Goal: Check status: Check status

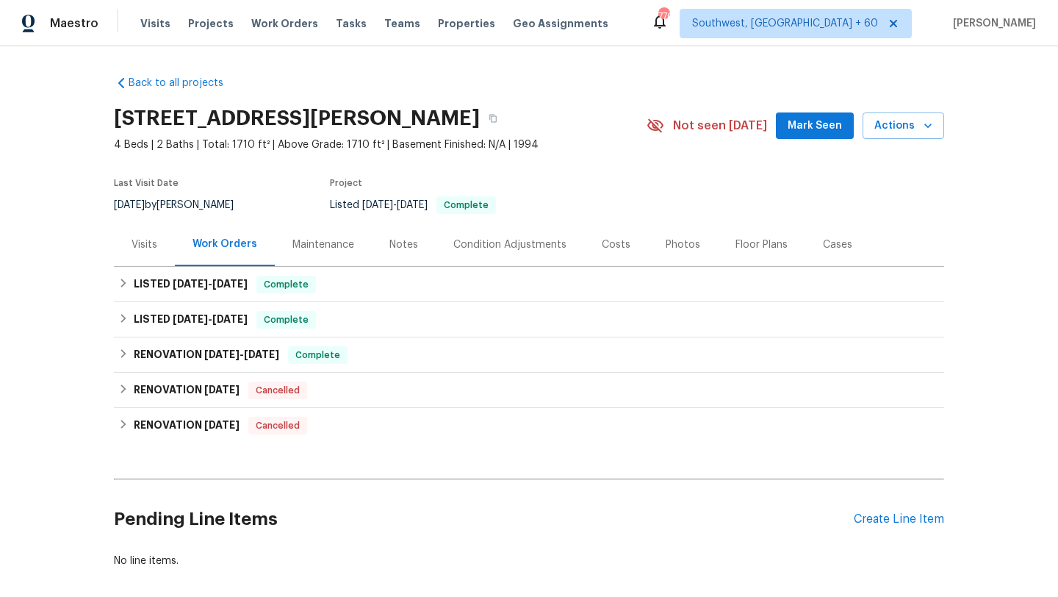
scroll to position [71, 0]
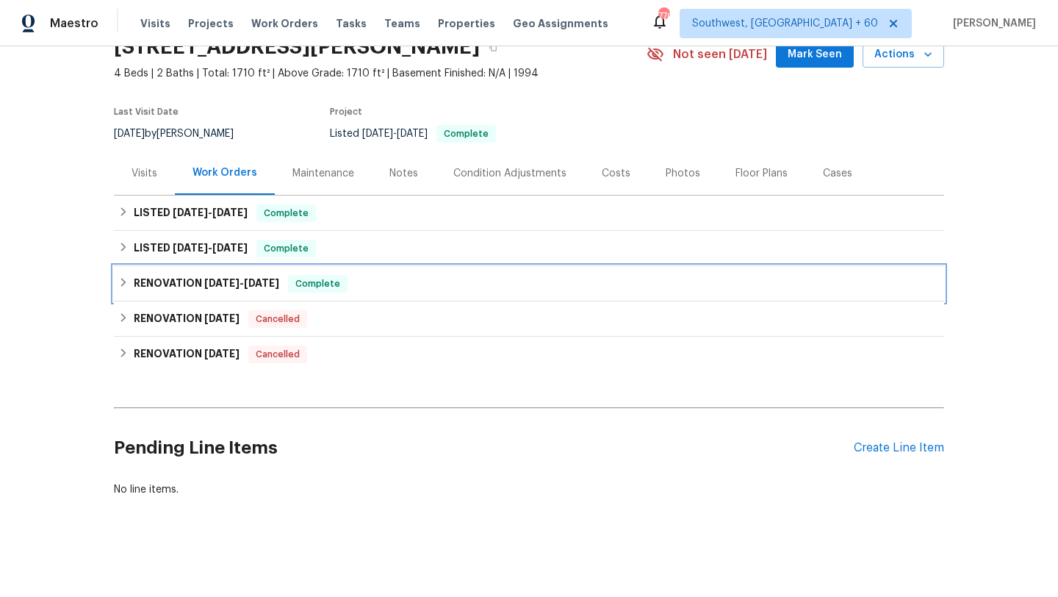
click at [237, 281] on span "[DATE]" at bounding box center [221, 283] width 35 height 10
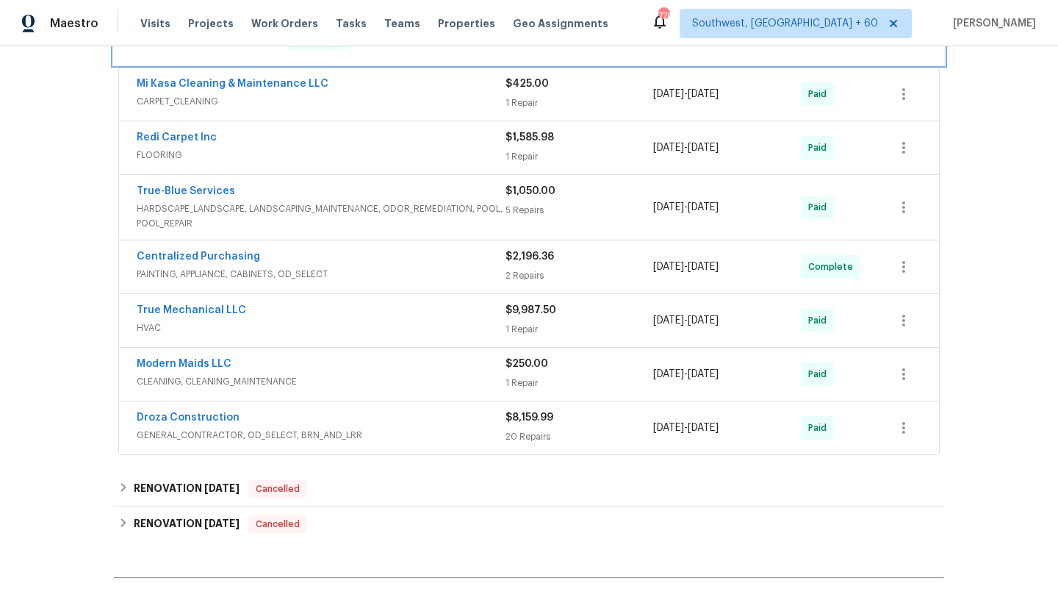
scroll to position [345, 0]
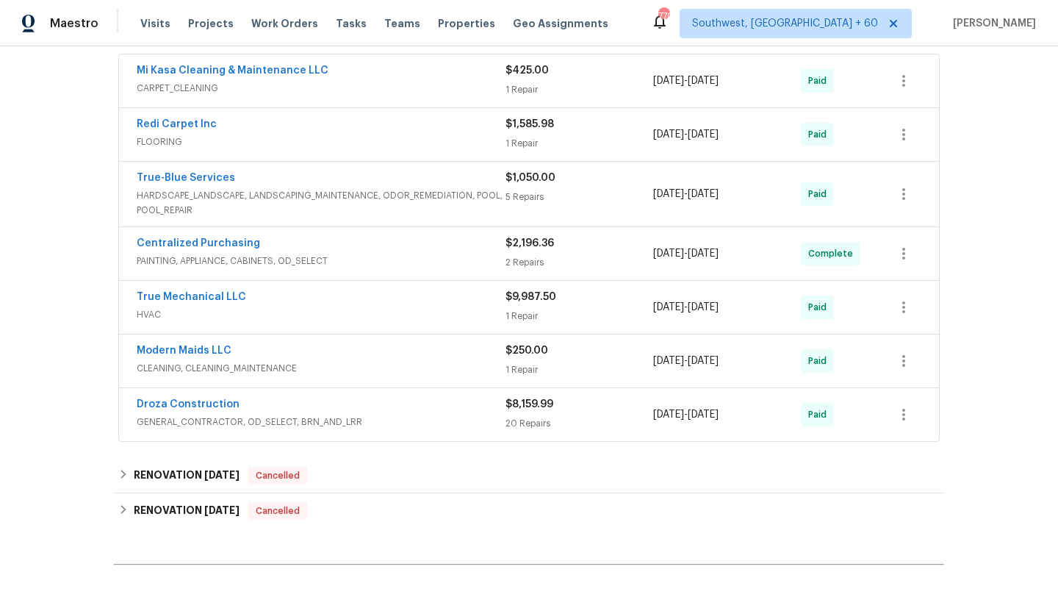
click at [538, 264] on div "2 Repairs" at bounding box center [580, 262] width 148 height 15
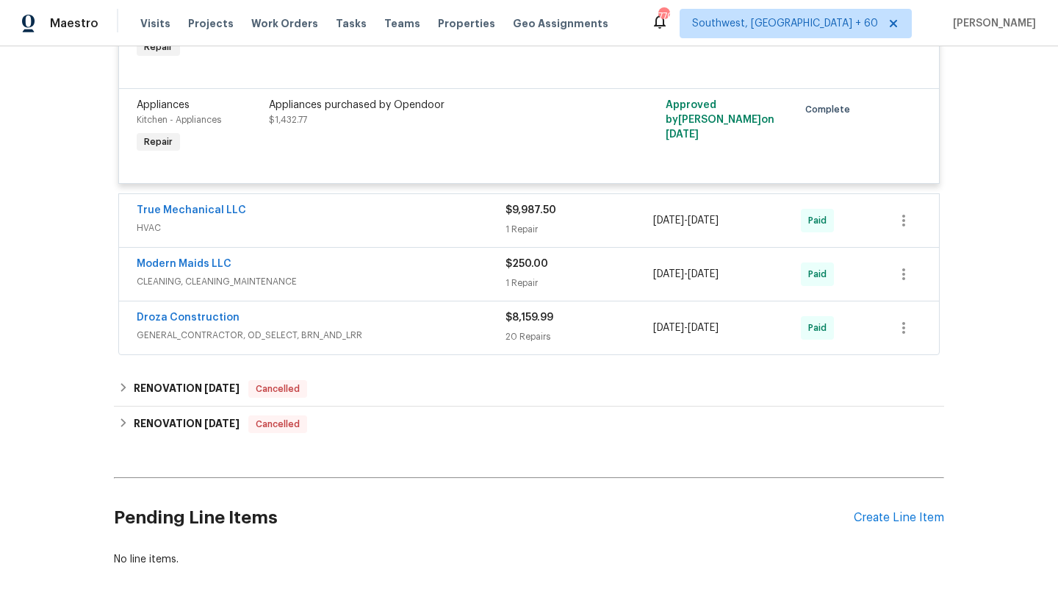
scroll to position [713, 0]
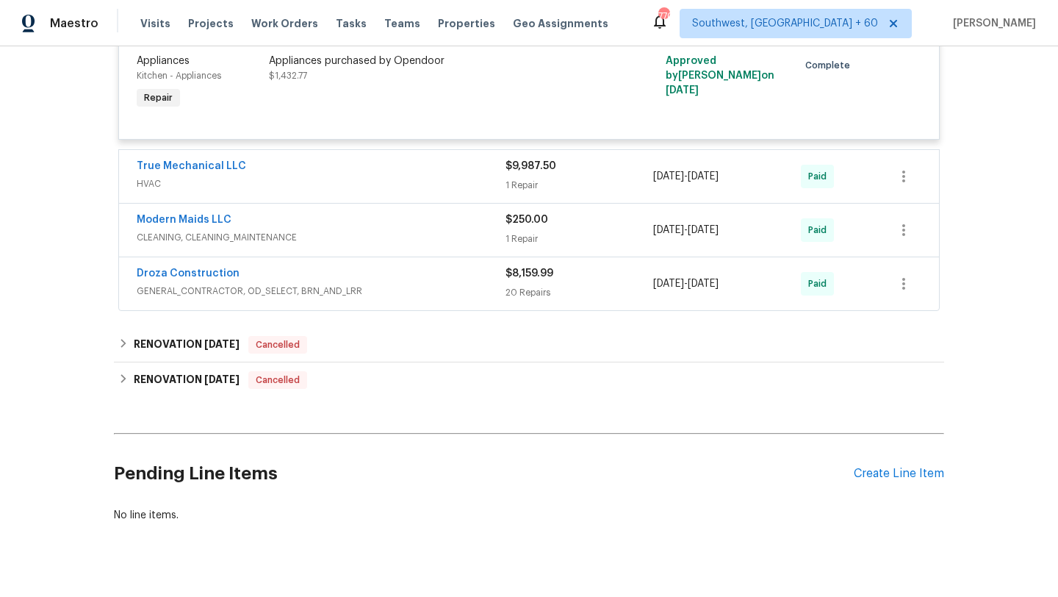
click at [532, 279] on div "$8,159.99" at bounding box center [580, 273] width 148 height 15
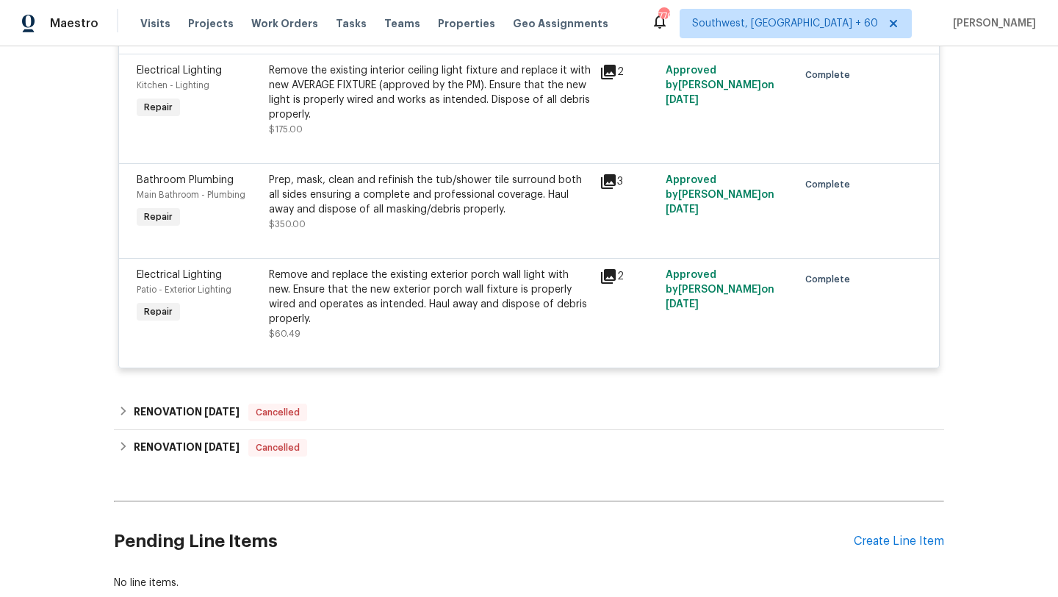
scroll to position [3775, 0]
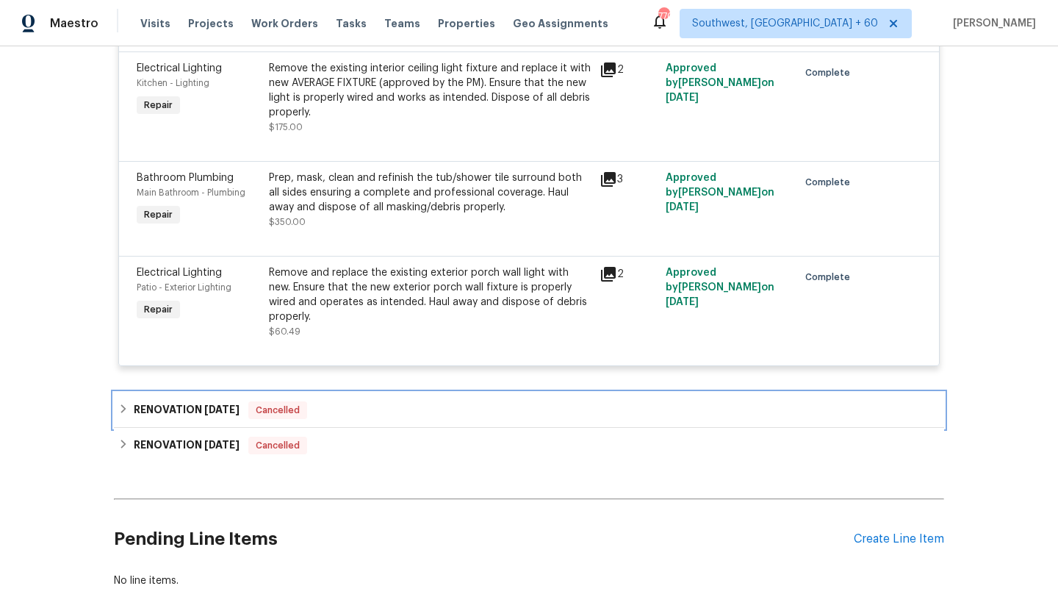
click at [501, 415] on div "RENOVATION [DATE] Cancelled" at bounding box center [529, 410] width 822 height 18
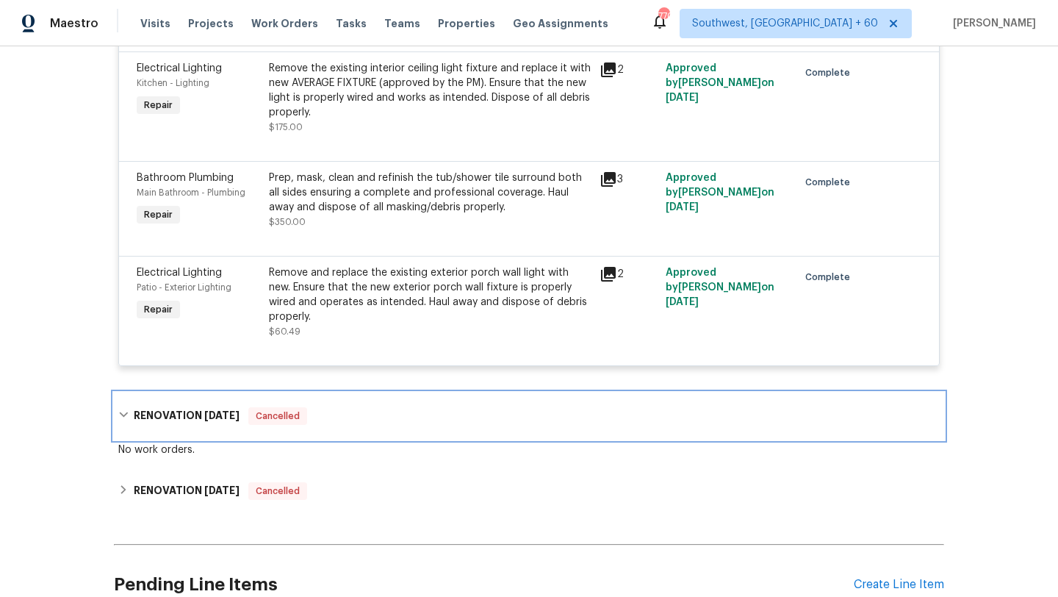
click at [501, 415] on div "RENOVATION [DATE] Cancelled" at bounding box center [529, 416] width 822 height 18
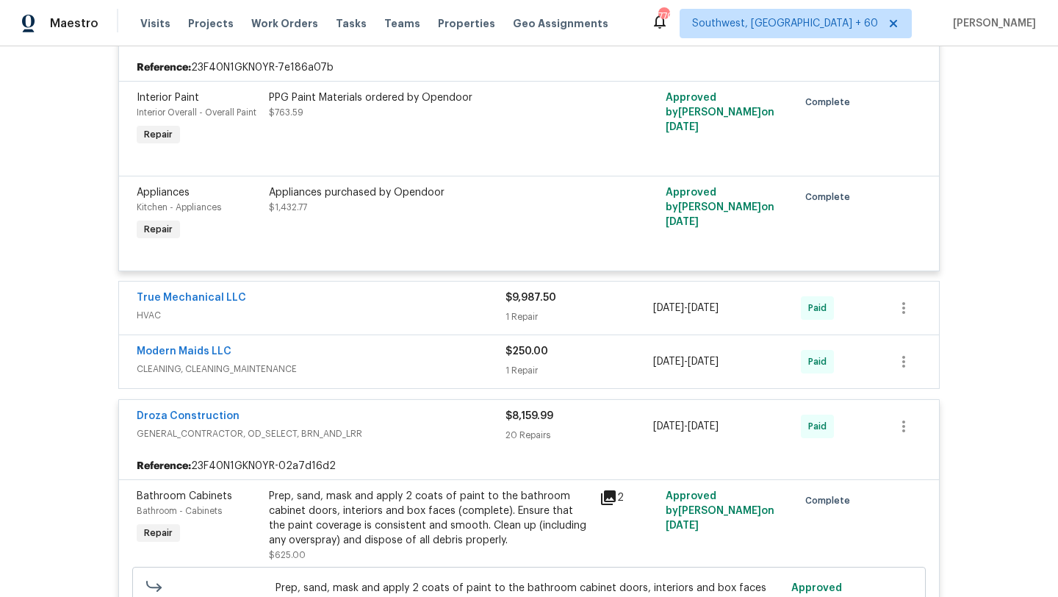
scroll to position [532, 0]
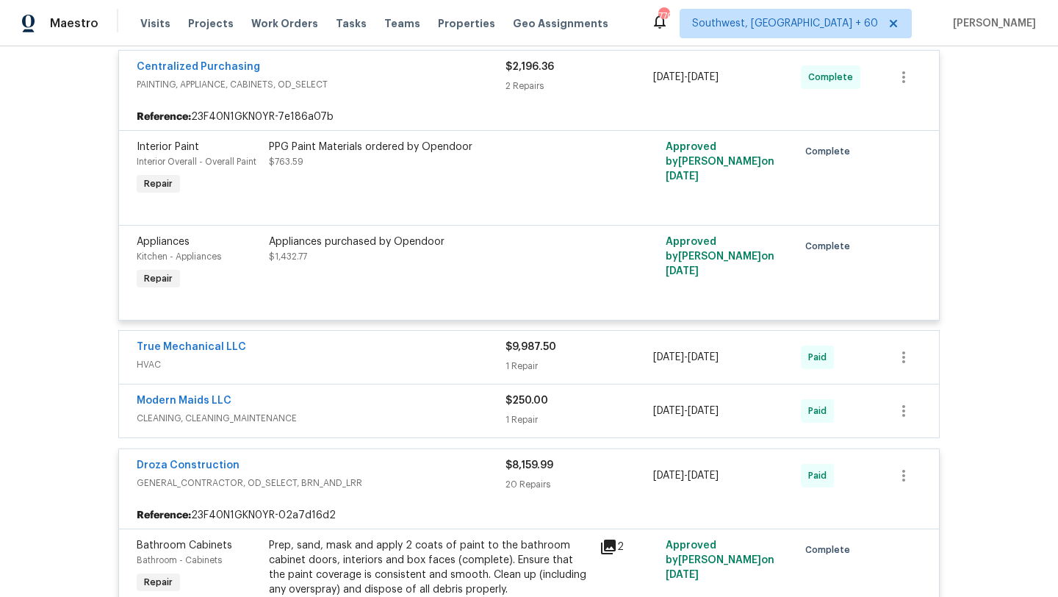
click at [431, 479] on span "GENERAL_CONTRACTOR, OD_SELECT, BRN_AND_LRR" at bounding box center [321, 483] width 369 height 15
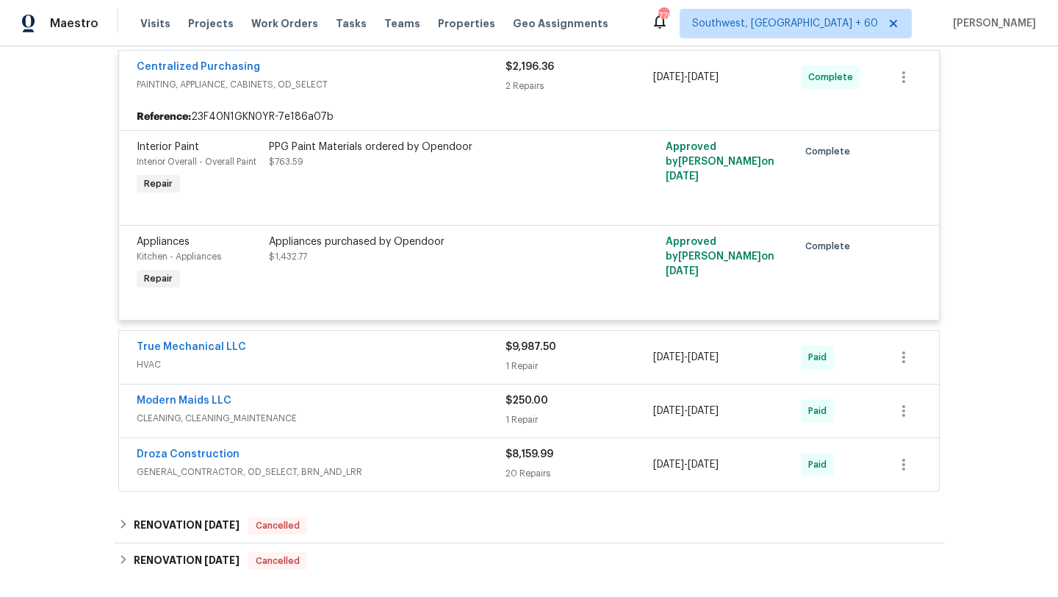
click at [459, 358] on span "HVAC" at bounding box center [321, 364] width 369 height 15
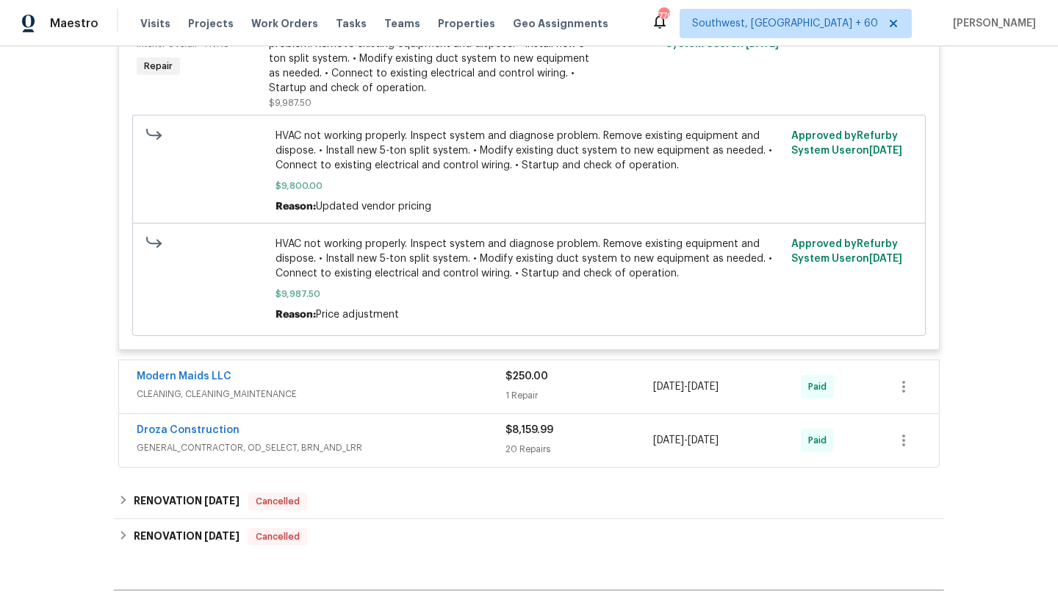
scroll to position [936, 0]
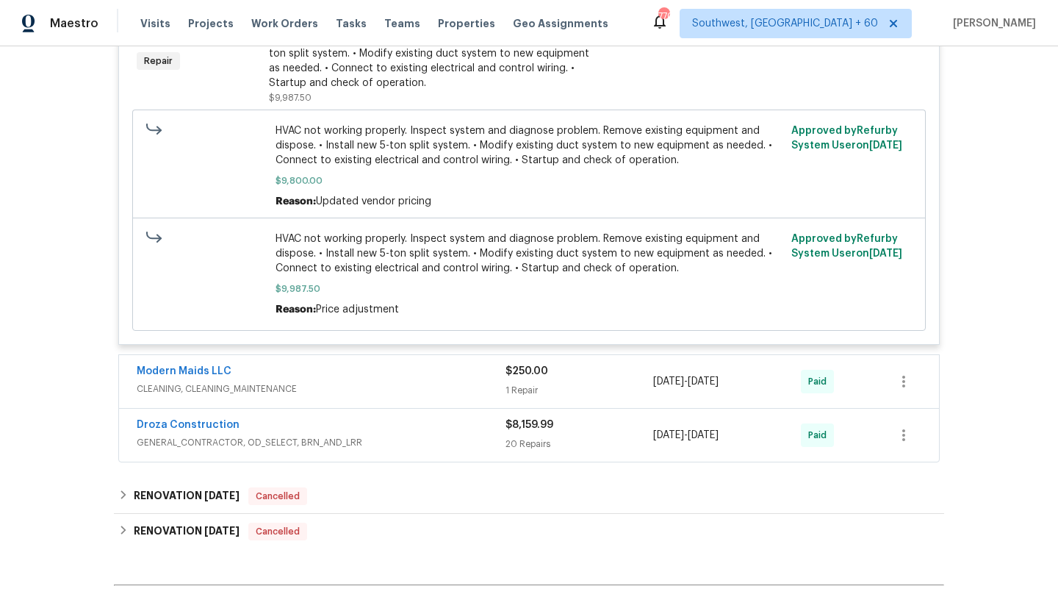
click at [446, 387] on span "CLEANING, CLEANING_MAINTENANCE" at bounding box center [321, 388] width 369 height 15
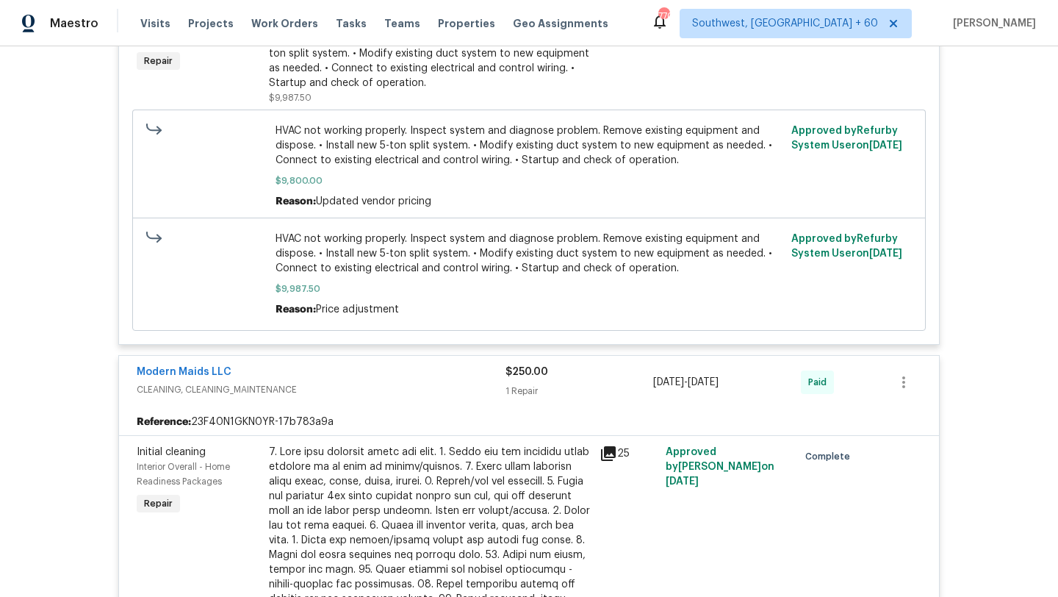
click at [446, 388] on span "CLEANING, CLEANING_MAINTENANCE" at bounding box center [321, 389] width 369 height 15
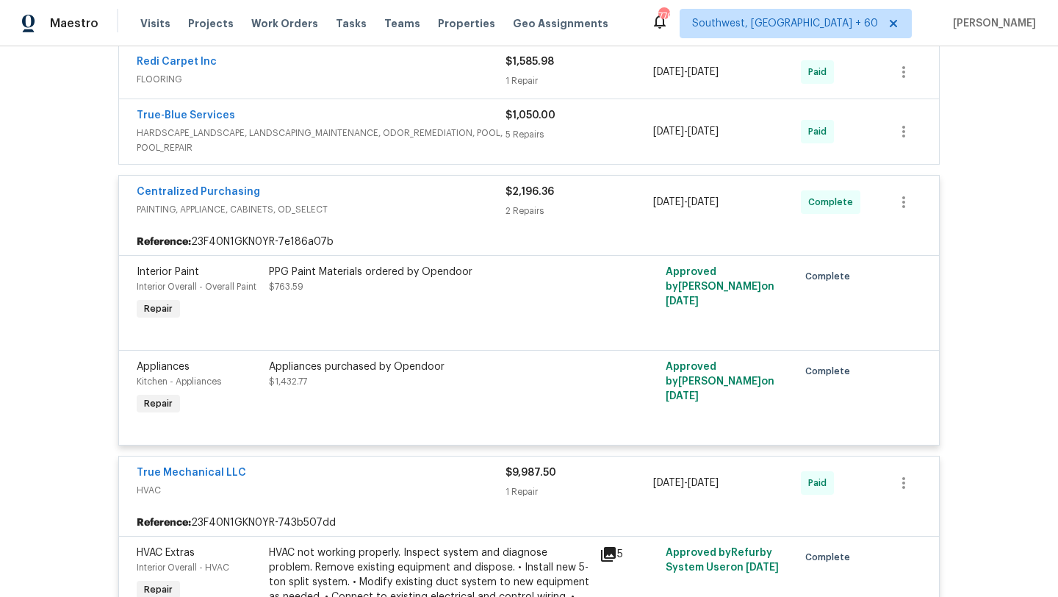
scroll to position [370, 0]
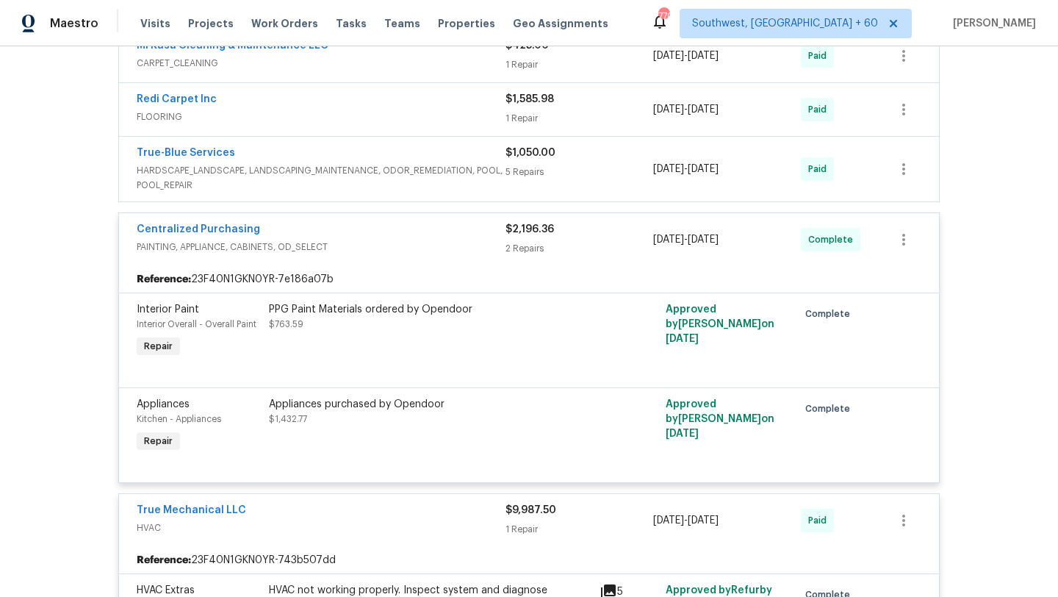
click at [412, 523] on span "HVAC" at bounding box center [321, 527] width 369 height 15
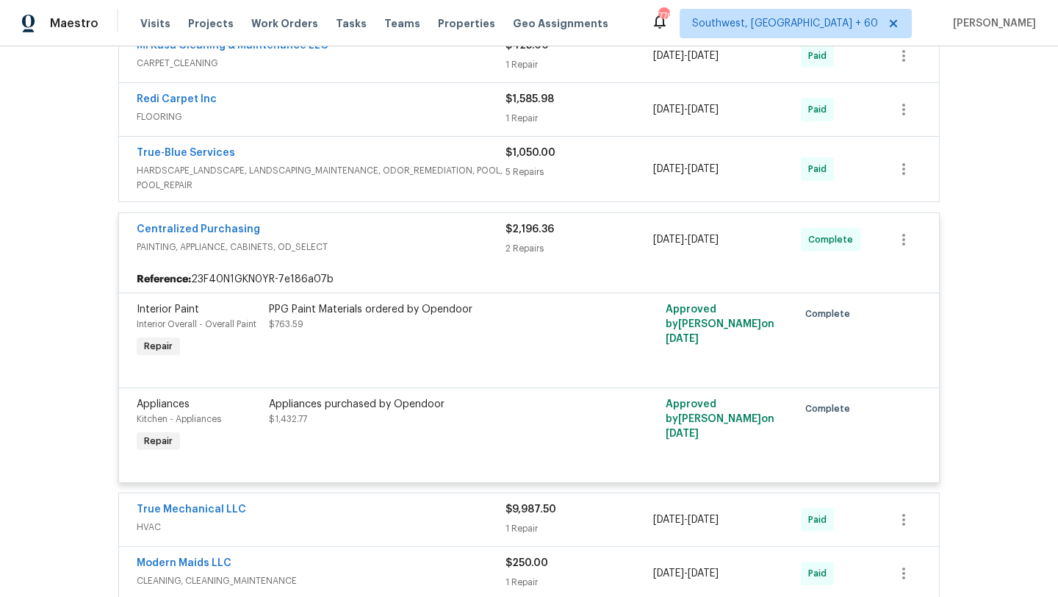
click at [434, 259] on div "Centralized Purchasing PAINTING, APPLIANCE, CABINETS, OD_SELECT $2,196.36 2 Rep…" at bounding box center [529, 239] width 820 height 53
click at [379, 229] on div "Centralized Purchasing" at bounding box center [321, 231] width 369 height 18
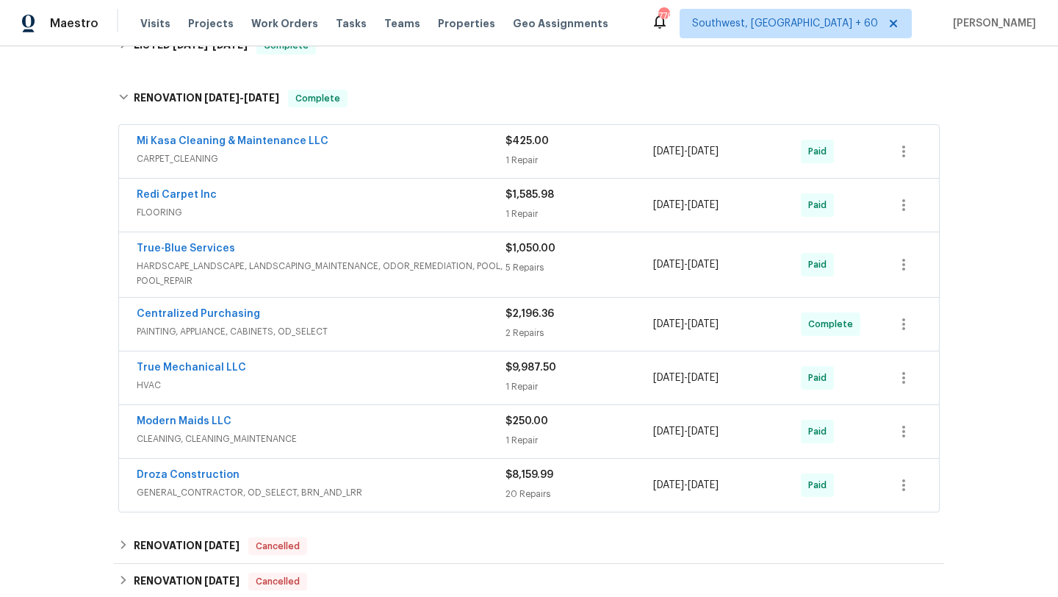
scroll to position [266, 0]
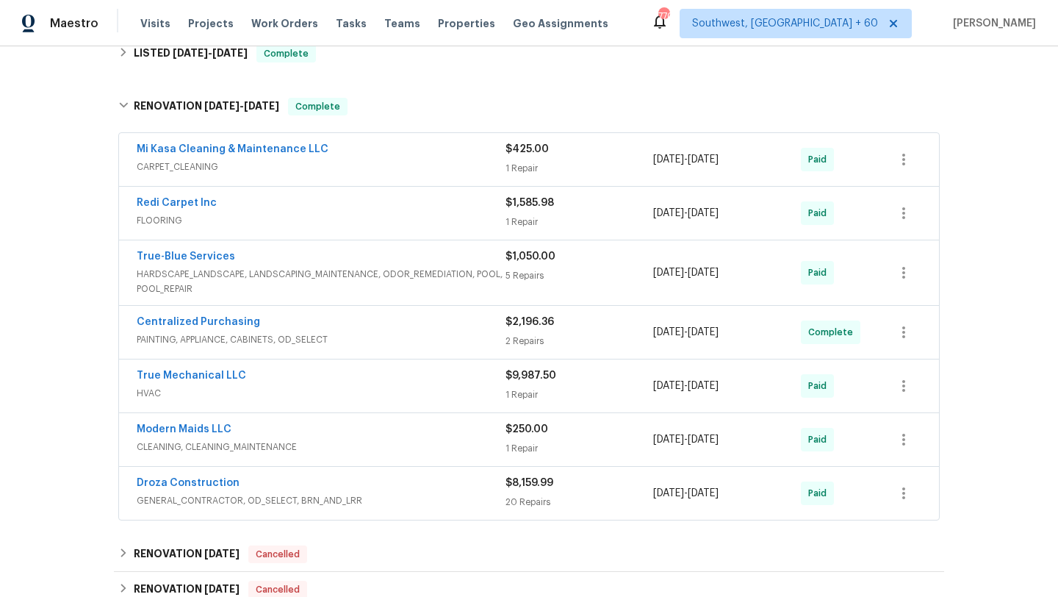
click at [355, 284] on span "HARDSCAPE_LANDSCAPE, LANDSCAPING_MAINTENANCE, ODOR_REMEDIATION, POOL, POOL_REPA…" at bounding box center [321, 281] width 369 height 29
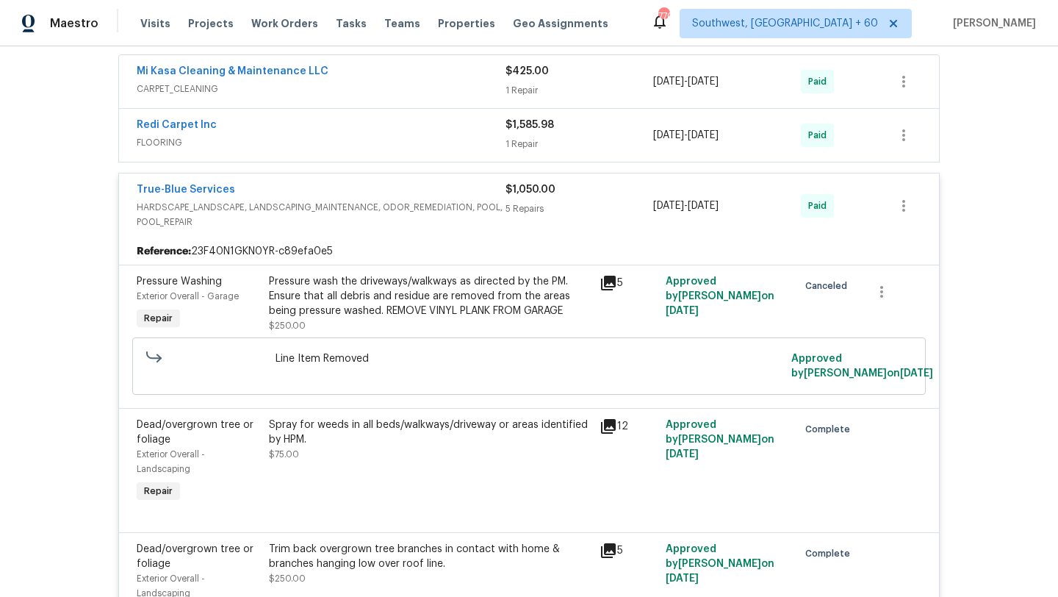
scroll to position [343, 0]
click at [365, 208] on span "HARDSCAPE_LANDSCAPE, LANDSCAPING_MAINTENANCE, ODOR_REMEDIATION, POOL, POOL_REPA…" at bounding box center [321, 215] width 369 height 29
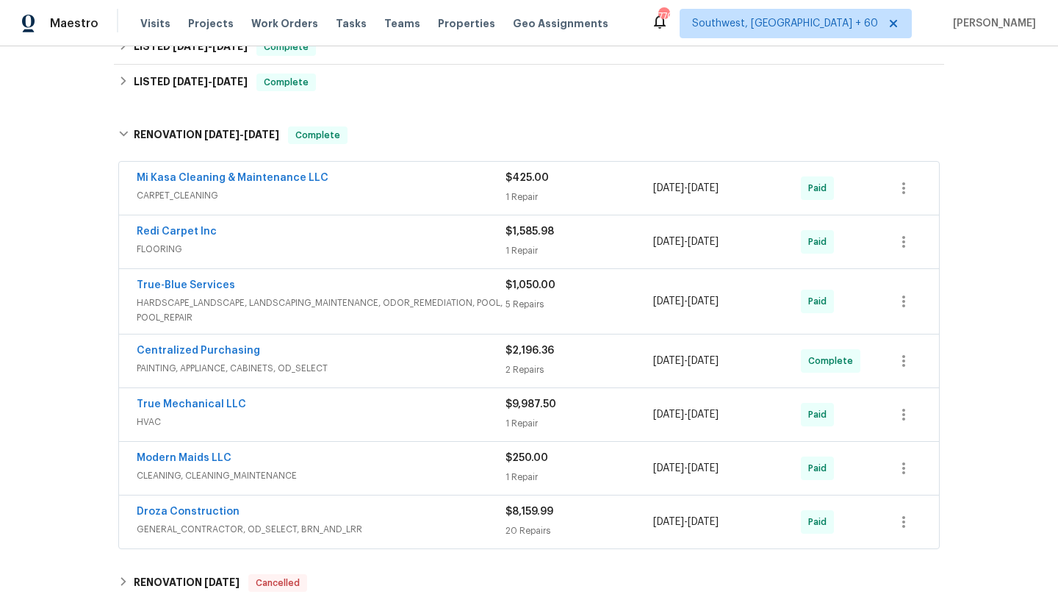
scroll to position [198, 0]
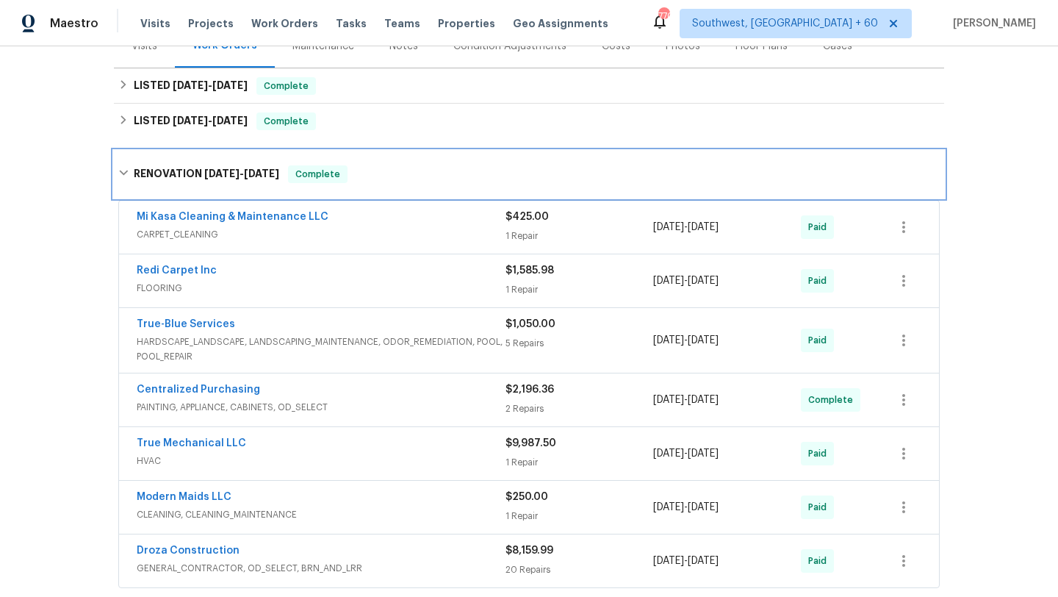
click at [249, 171] on span "[DATE]" at bounding box center [261, 173] width 35 height 10
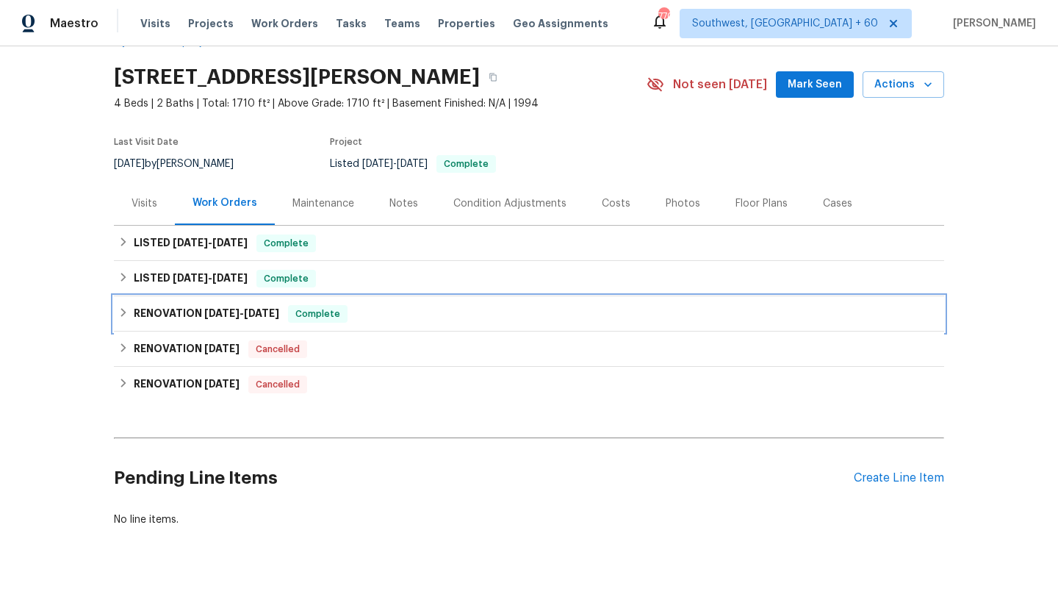
scroll to position [35, 0]
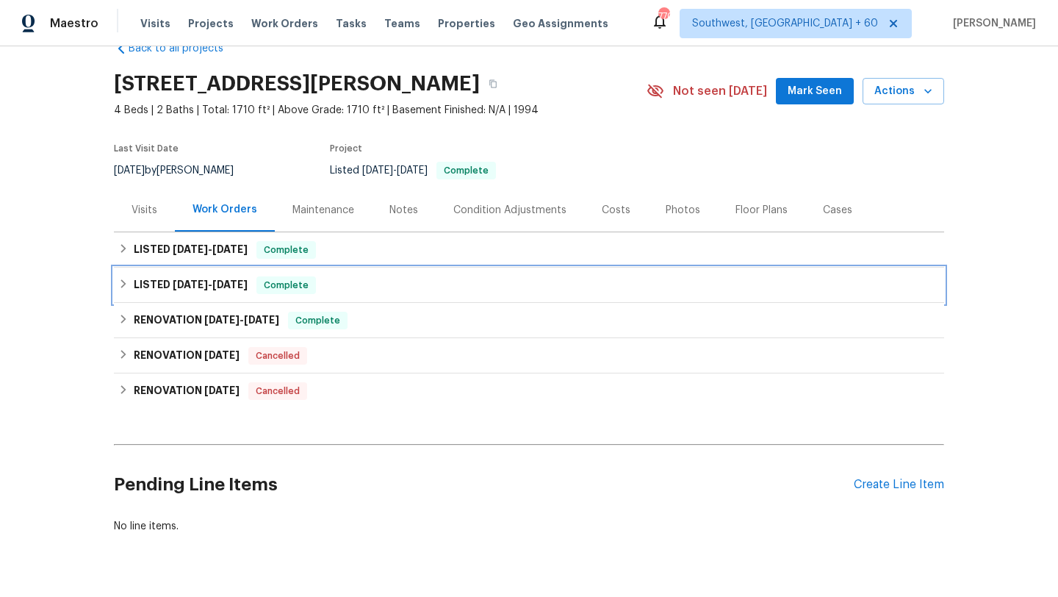
click at [205, 276] on h6 "LISTED [DATE] - [DATE]" at bounding box center [191, 285] width 114 height 18
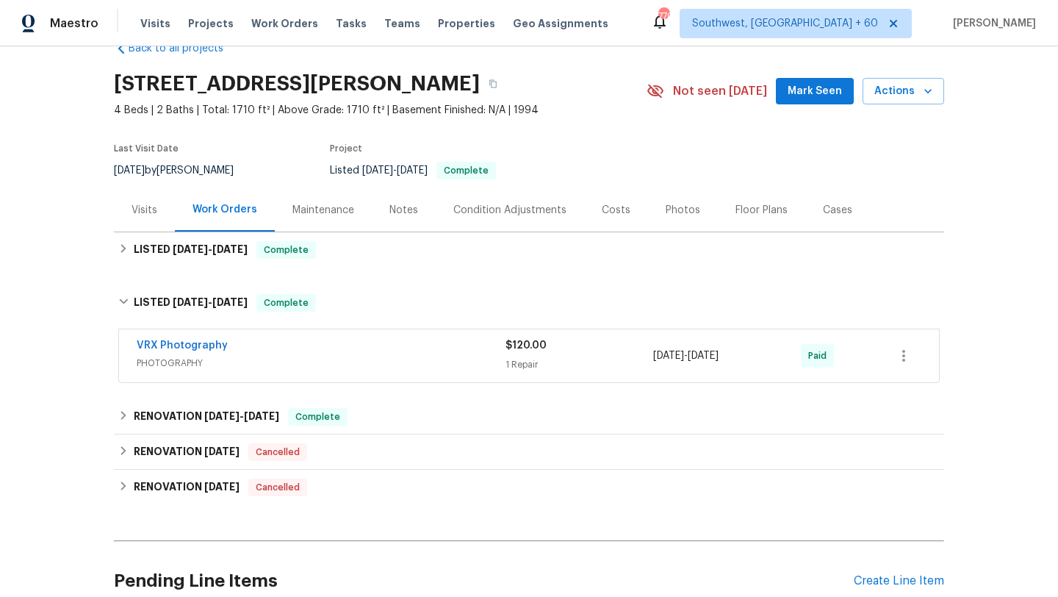
click at [205, 276] on div "Back to all projects [STREET_ADDRESS][PERSON_NAME] 4 Beds | 2 Baths | Total: 17…" at bounding box center [529, 335] width 831 height 612
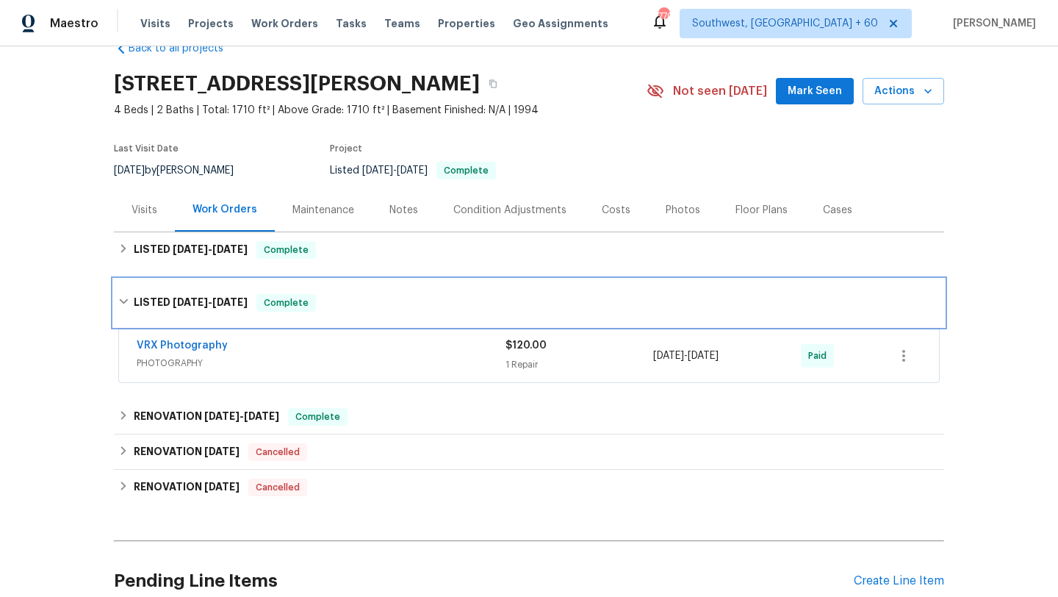
click at [194, 289] on div "LISTED [DATE] - [DATE] Complete" at bounding box center [529, 302] width 831 height 47
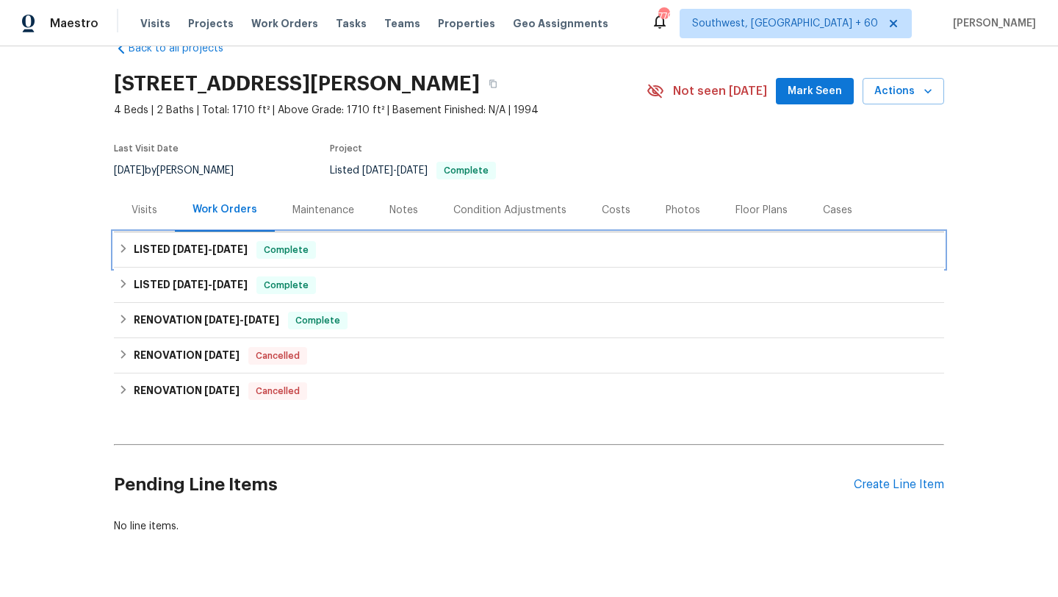
click at [196, 251] on span "[DATE]" at bounding box center [190, 249] width 35 height 10
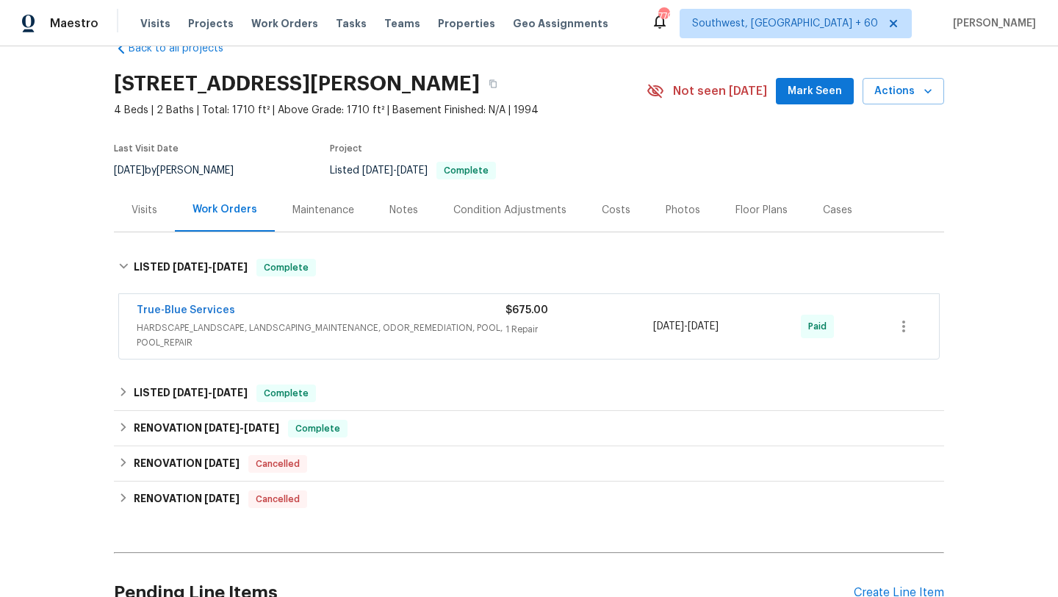
click at [390, 318] on div "True-Blue Services" at bounding box center [321, 312] width 369 height 18
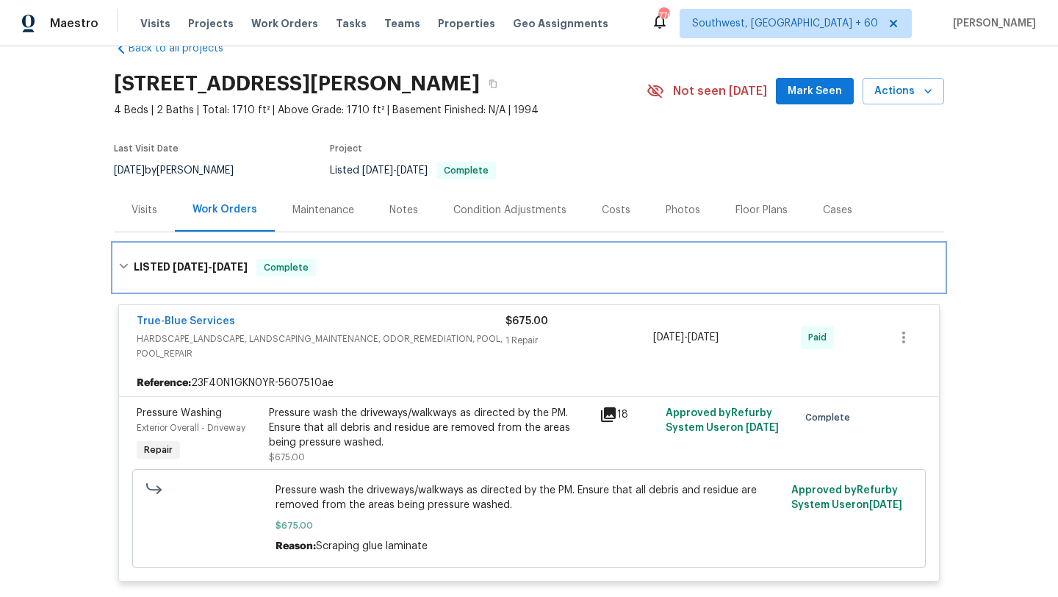
click at [206, 278] on div "LISTED [DATE] - [DATE] Complete" at bounding box center [529, 267] width 831 height 47
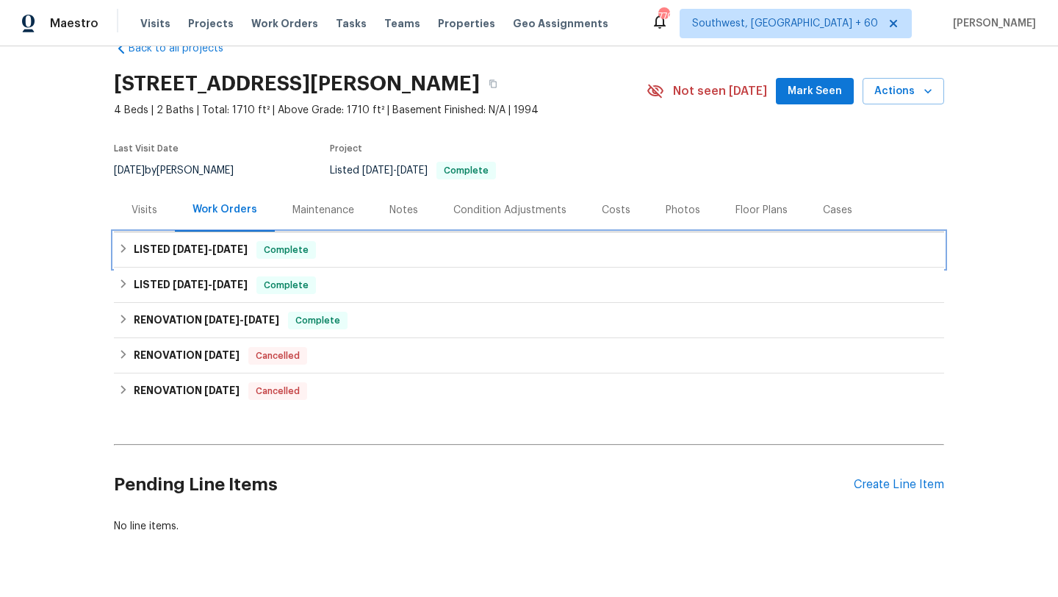
scroll to position [0, 0]
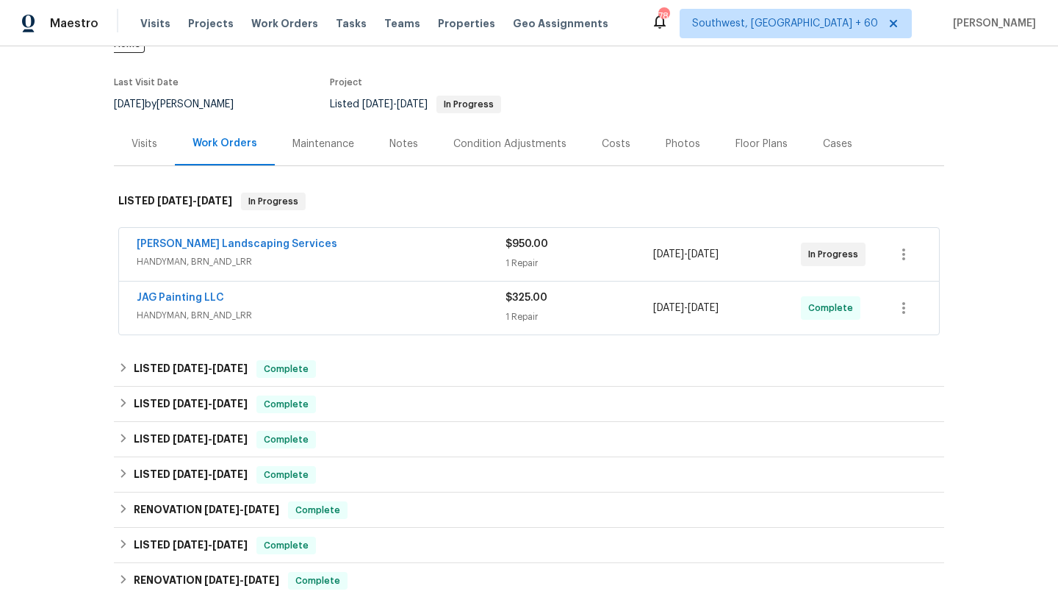
scroll to position [99, 0]
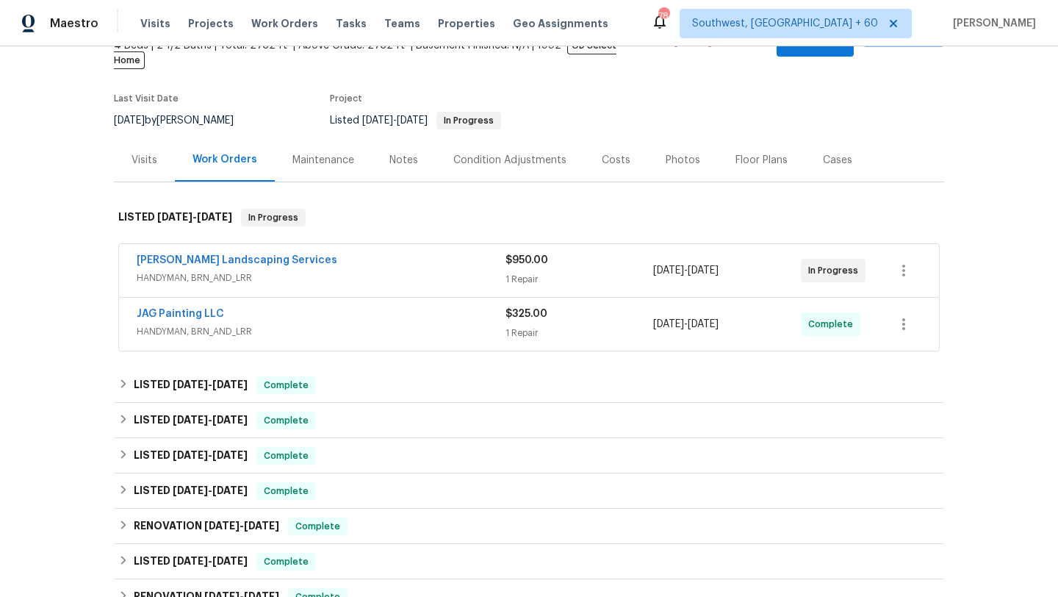
click at [458, 270] on span "HANDYMAN, BRN_AND_LRR" at bounding box center [321, 277] width 369 height 15
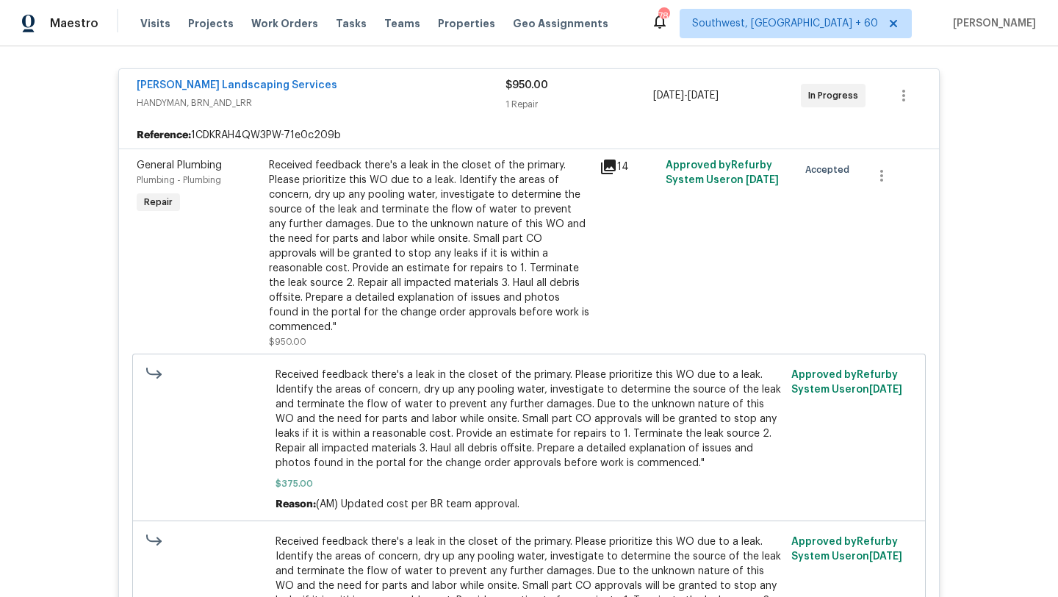
scroll to position [300, 0]
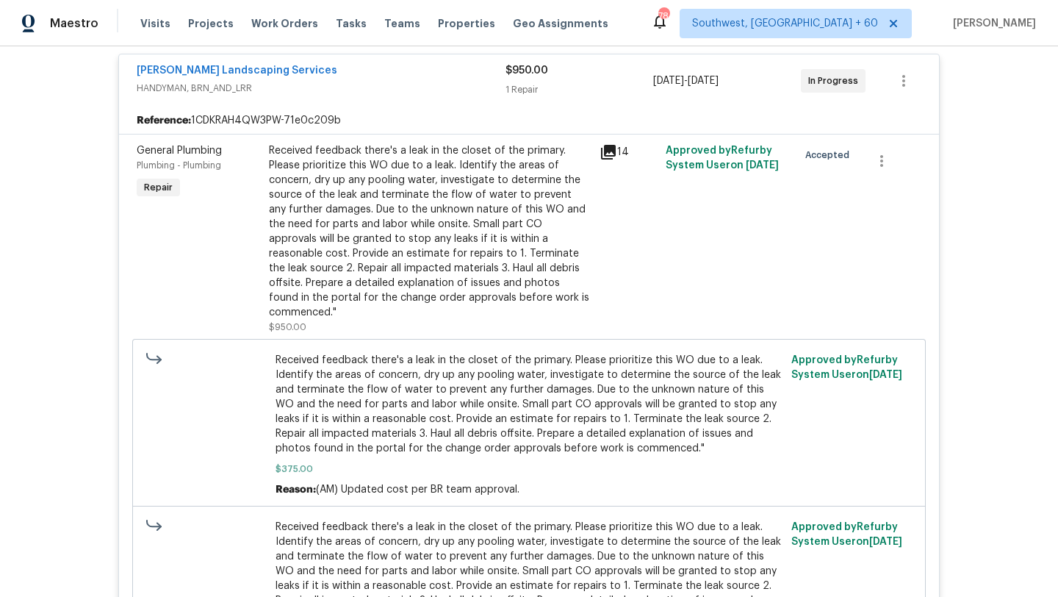
click at [616, 143] on icon at bounding box center [609, 152] width 18 height 18
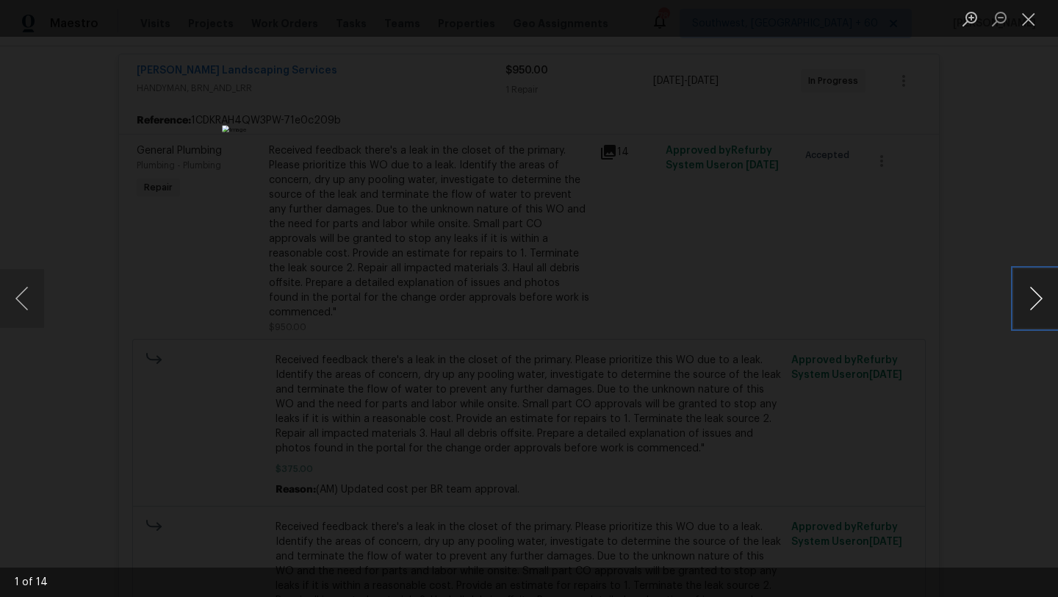
click at [1035, 292] on button "Next image" at bounding box center [1036, 298] width 44 height 59
click at [1042, 290] on button "Next image" at bounding box center [1036, 298] width 44 height 59
click at [1039, 290] on button "Next image" at bounding box center [1036, 298] width 44 height 59
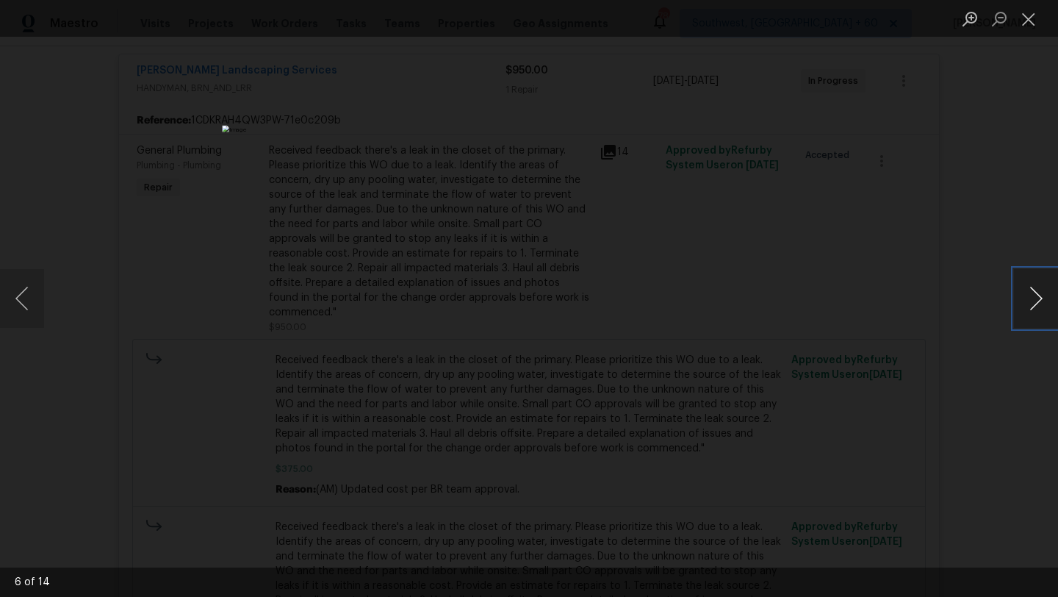
click at [1039, 290] on button "Next image" at bounding box center [1036, 298] width 44 height 59
click at [16, 301] on button "Previous image" at bounding box center [22, 298] width 44 height 59
click at [1031, 297] on button "Next image" at bounding box center [1036, 298] width 44 height 59
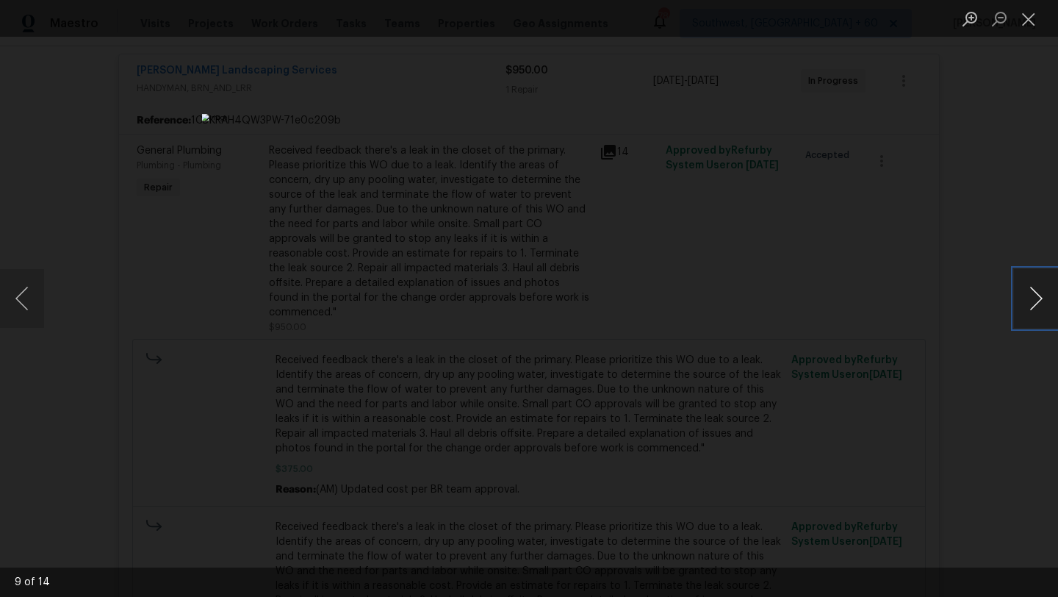
click at [1031, 297] on button "Next image" at bounding box center [1036, 298] width 44 height 59
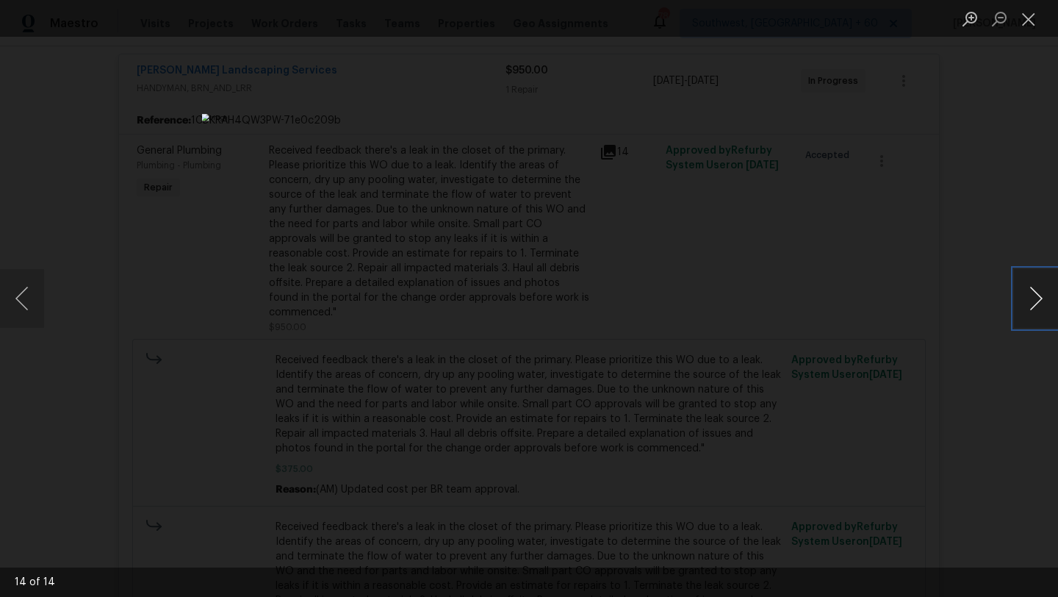
click at [1031, 297] on button "Next image" at bounding box center [1036, 298] width 44 height 59
click at [1023, 15] on button "Close lightbox" at bounding box center [1028, 19] width 29 height 26
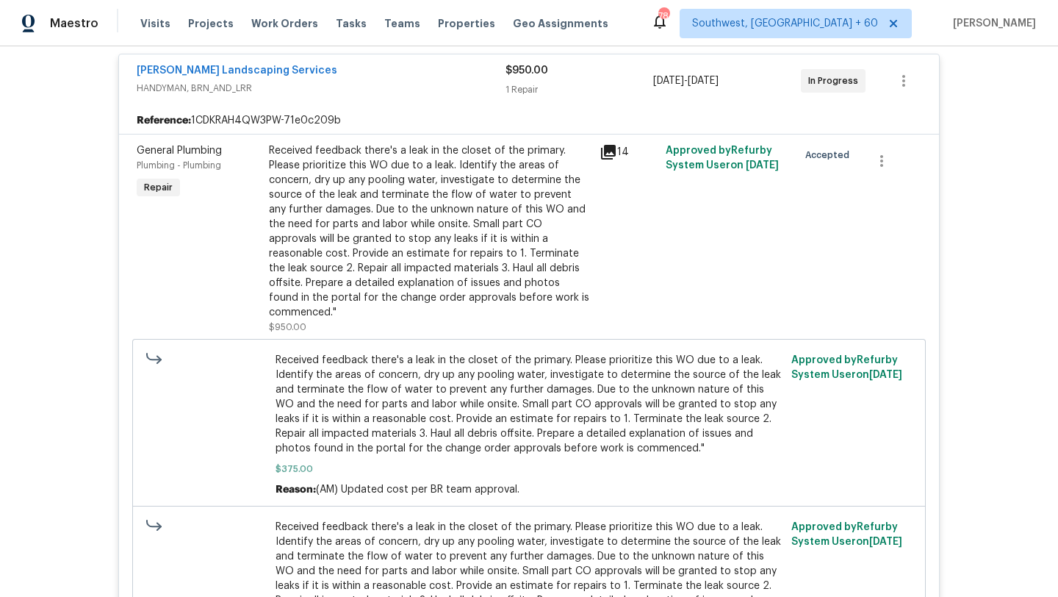
drag, startPoint x: 567, startPoint y: 329, endPoint x: 642, endPoint y: 380, distance: 89.9
click at [641, 380] on span "Received feedback there's a leak in the closet of the primary. Please prioritiz…" at bounding box center [530, 404] width 508 height 103
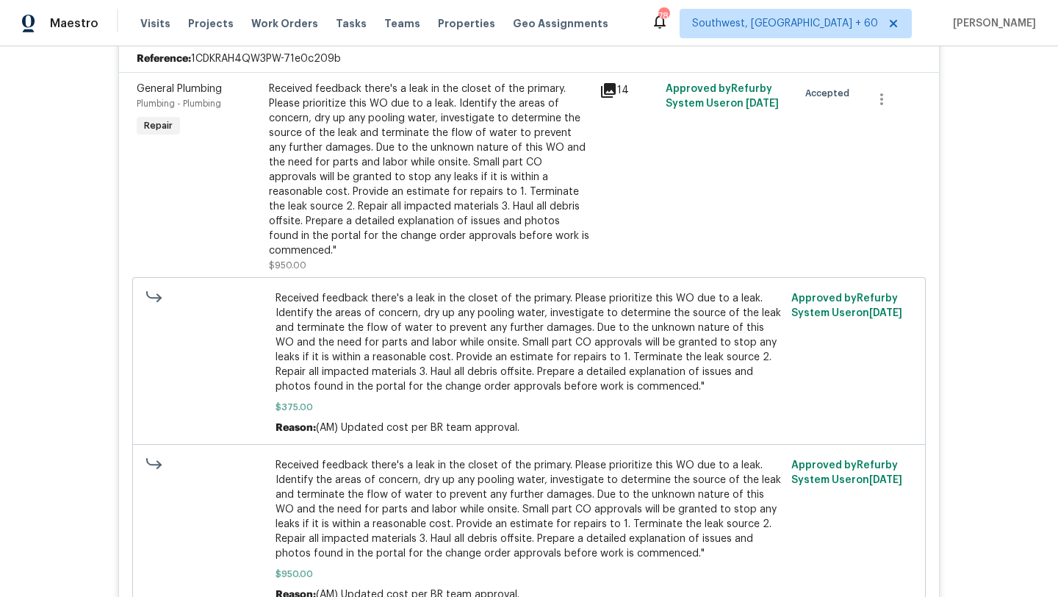
scroll to position [400, 0]
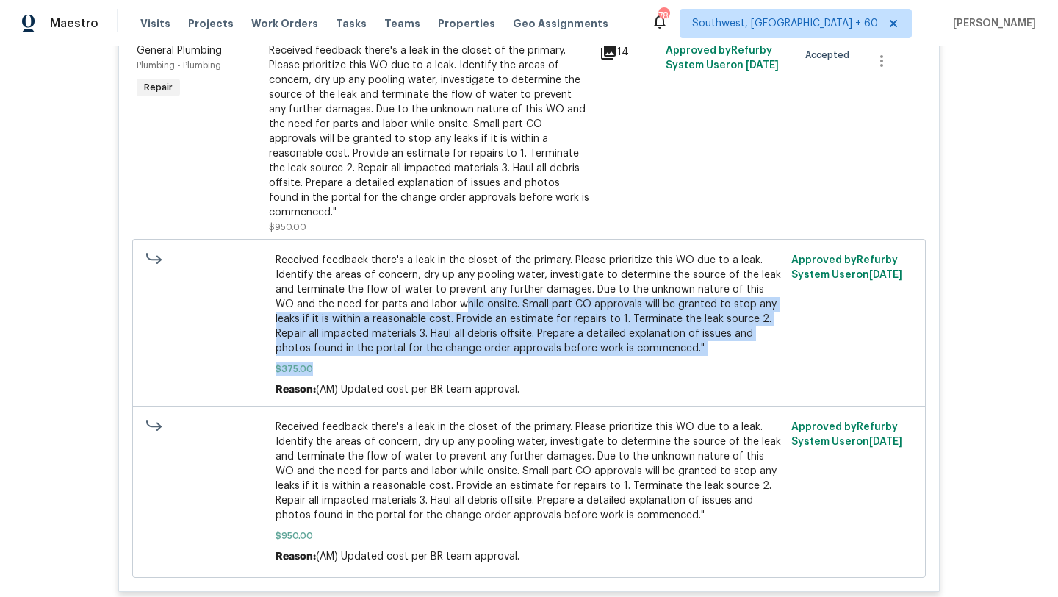
drag, startPoint x: 438, startPoint y: 269, endPoint x: 613, endPoint y: 334, distance: 186.8
click at [613, 334] on div "Received feedback there's a leak in the closet of the primary. Please prioritiz…" at bounding box center [530, 325] width 508 height 144
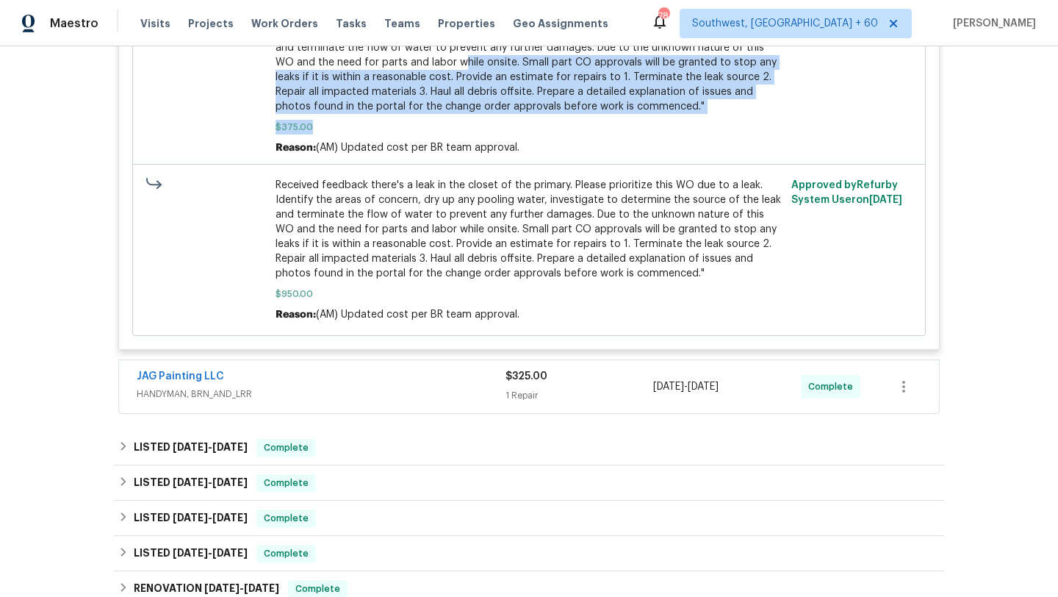
scroll to position [638, 0]
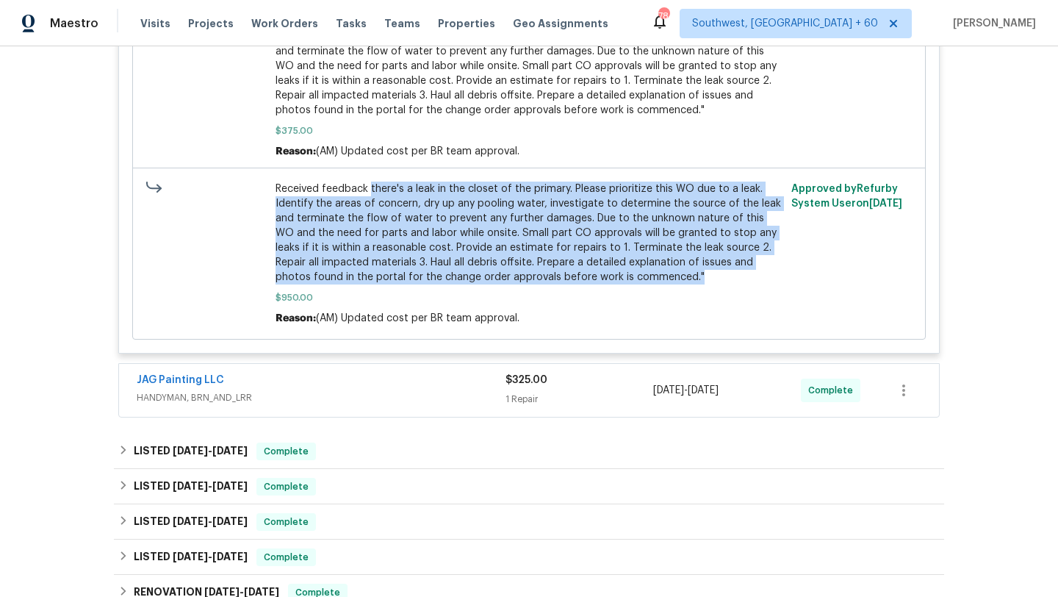
drag, startPoint x: 368, startPoint y: 160, endPoint x: 587, endPoint y: 258, distance: 239.5
click at [587, 258] on div "Received feedback there's a leak in the closet of the primary. Please prioritiz…" at bounding box center [530, 254] width 508 height 144
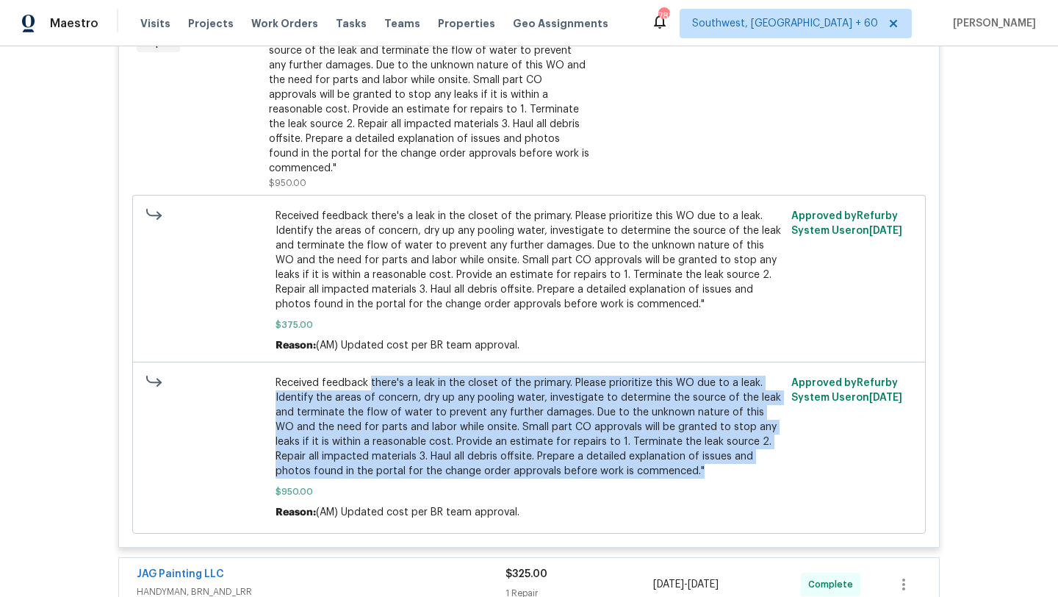
scroll to position [354, 0]
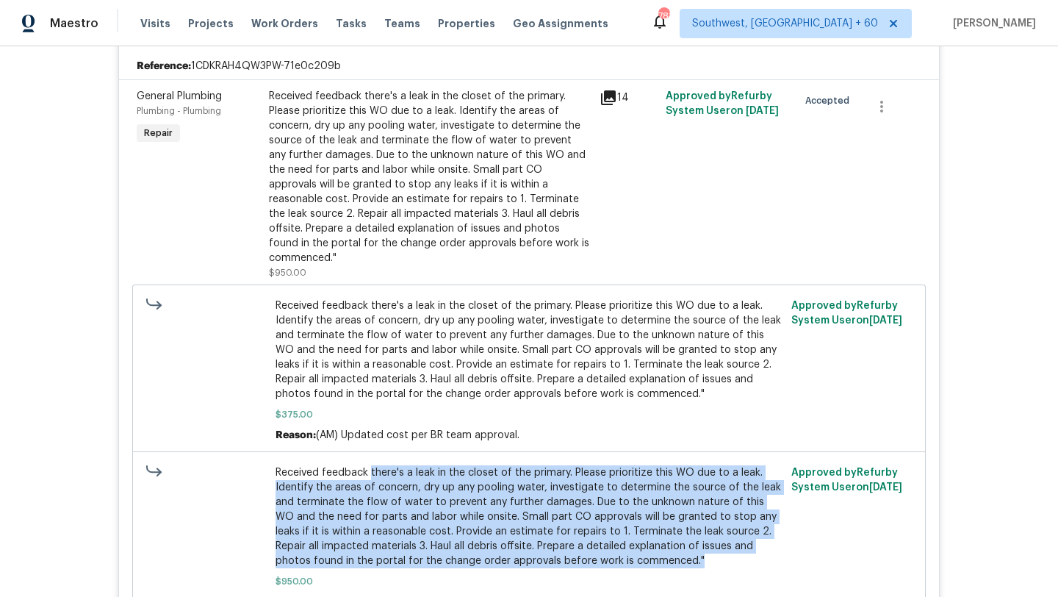
click at [610, 90] on icon at bounding box center [608, 97] width 15 height 15
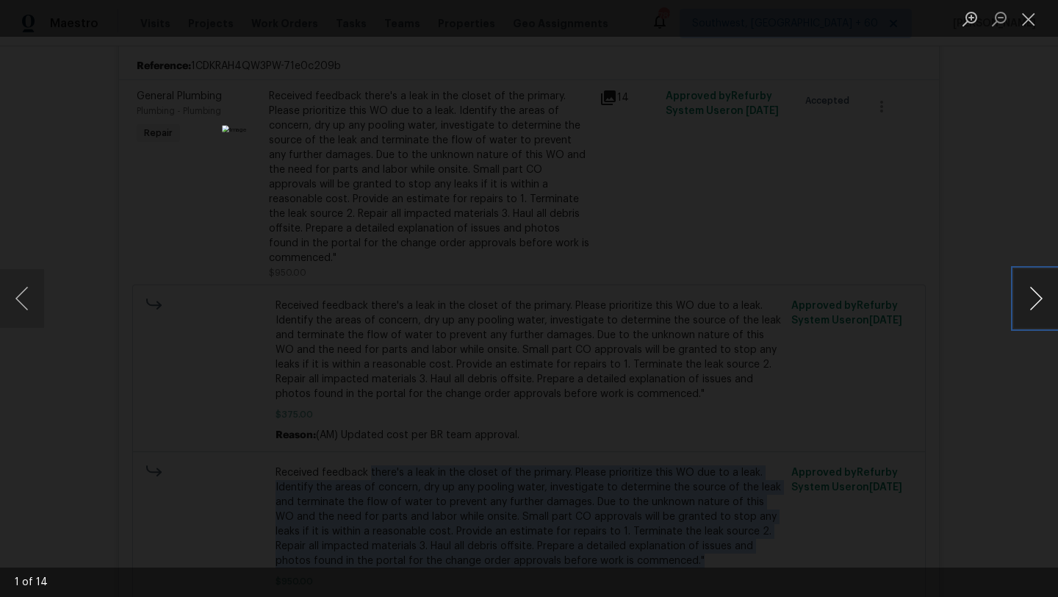
click at [1020, 293] on button "Next image" at bounding box center [1036, 298] width 44 height 59
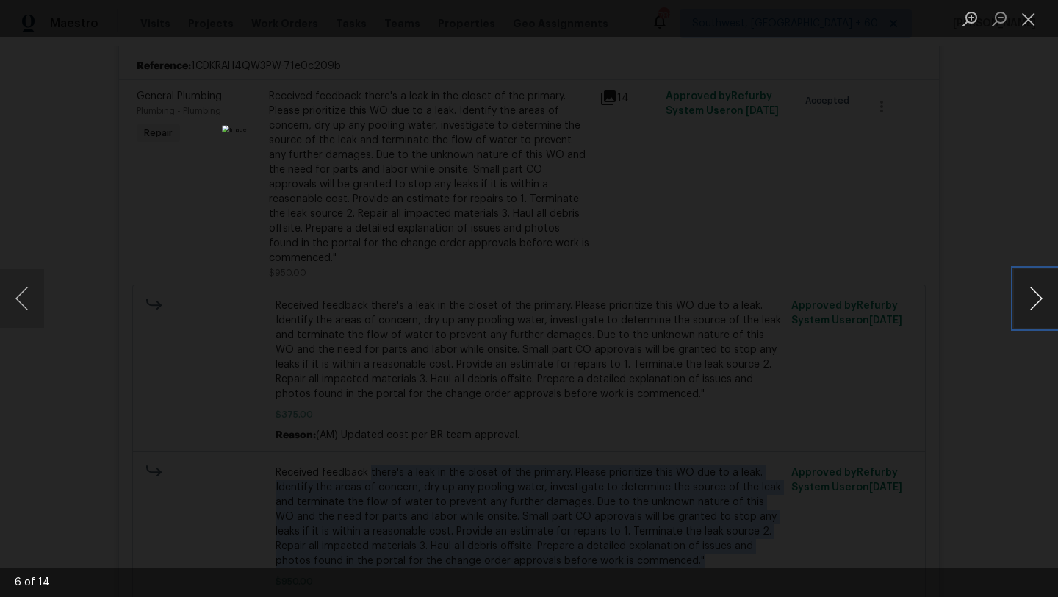
click at [1020, 292] on button "Next image" at bounding box center [1036, 298] width 44 height 59
click at [1030, 18] on button "Close lightbox" at bounding box center [1028, 19] width 29 height 26
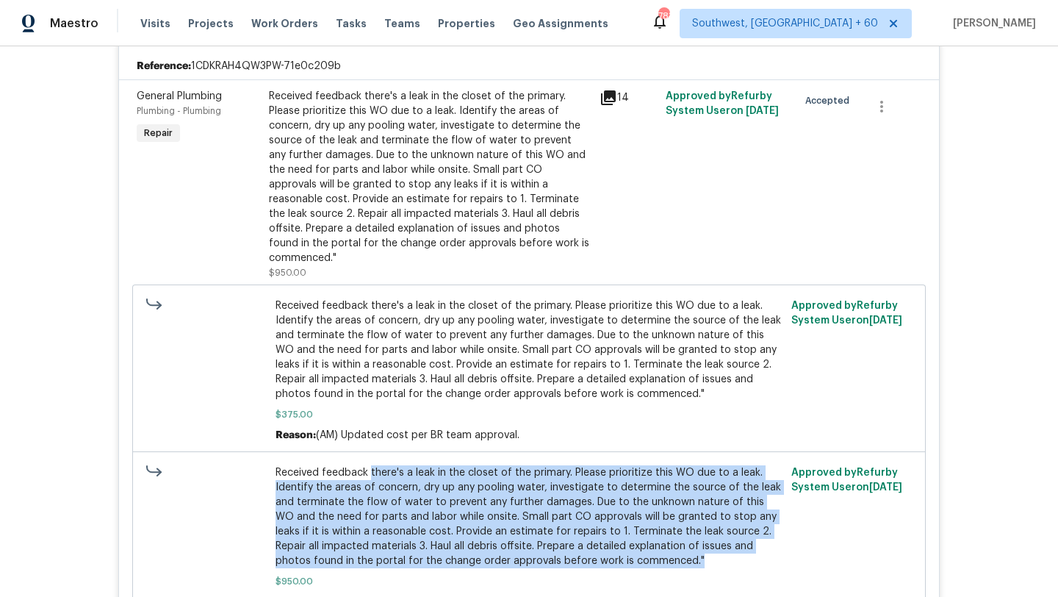
scroll to position [0, 0]
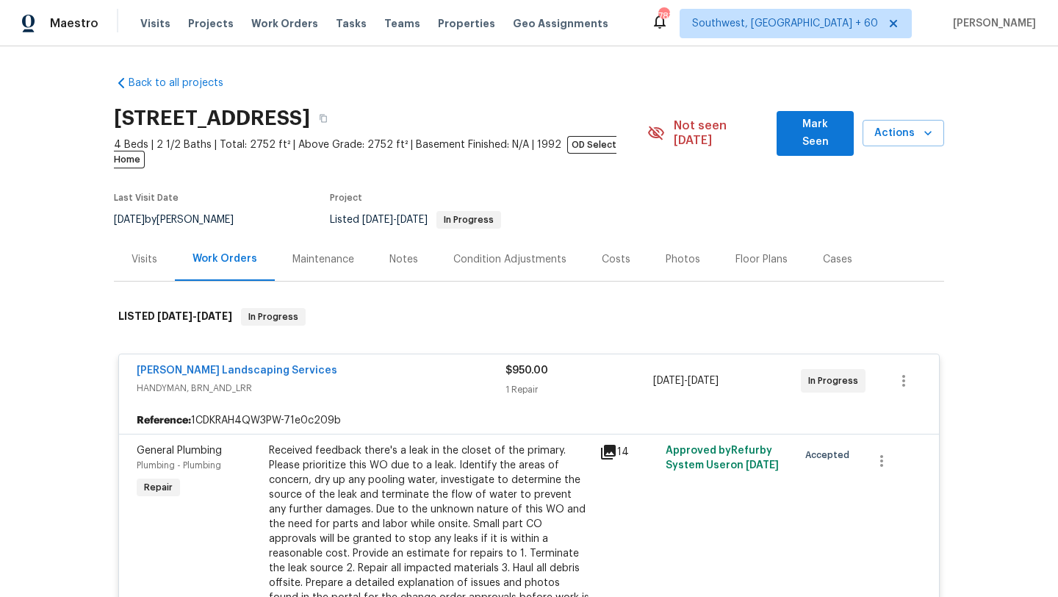
click at [297, 252] on div "Maintenance" at bounding box center [324, 259] width 62 height 15
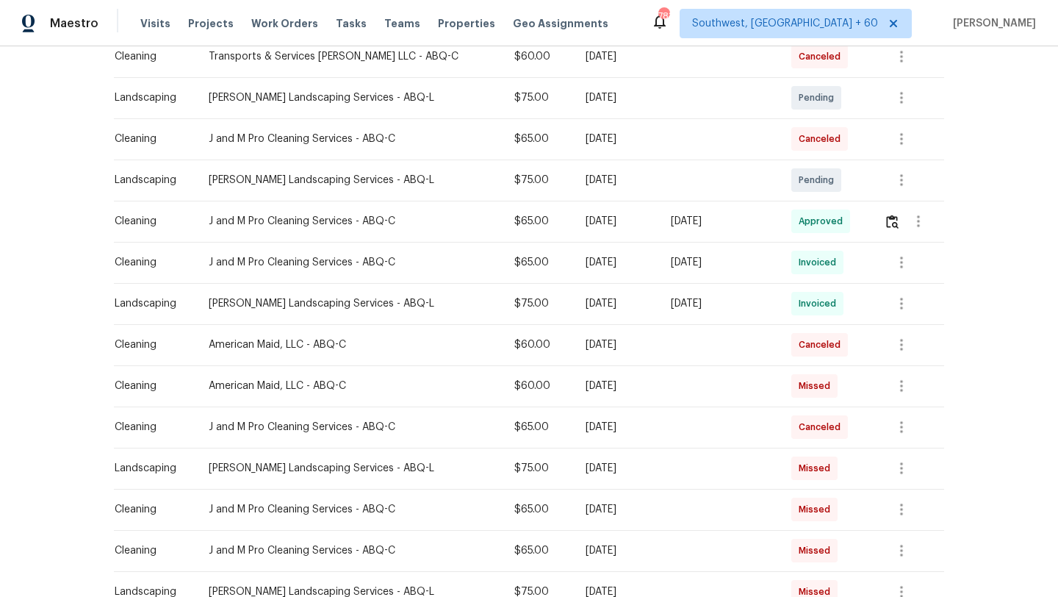
scroll to position [343, 0]
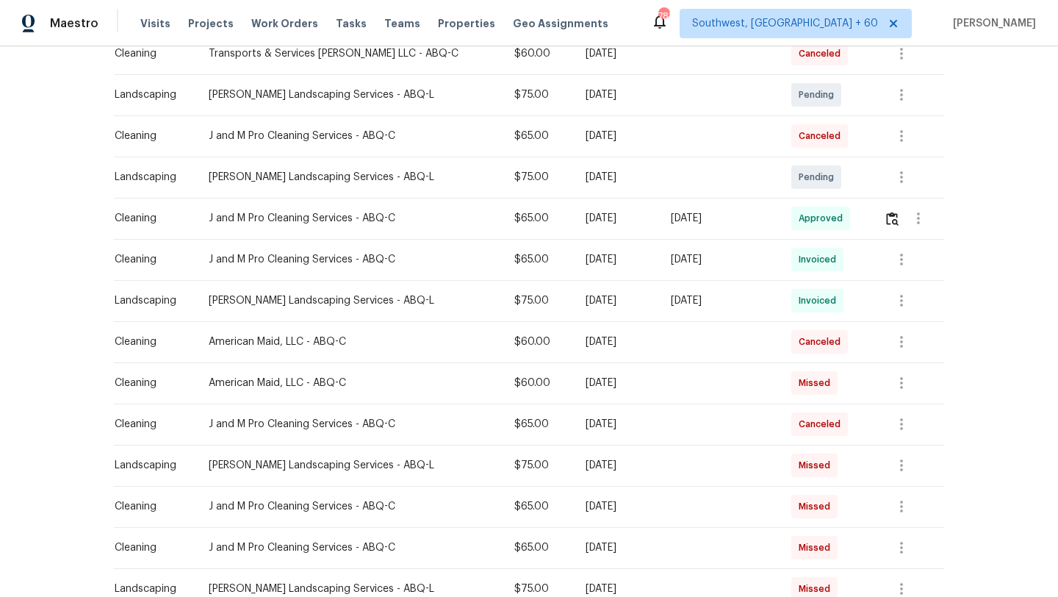
click at [700, 293] on div "Tue, Aug 05 2025" at bounding box center [719, 300] width 97 height 15
click at [294, 293] on div "Rodriguez Landscaping Services - ABQ-L" at bounding box center [350, 300] width 282 height 15
click at [906, 292] on icon "button" at bounding box center [902, 301] width 18 height 18
click at [913, 309] on li "View details" at bounding box center [933, 310] width 103 height 24
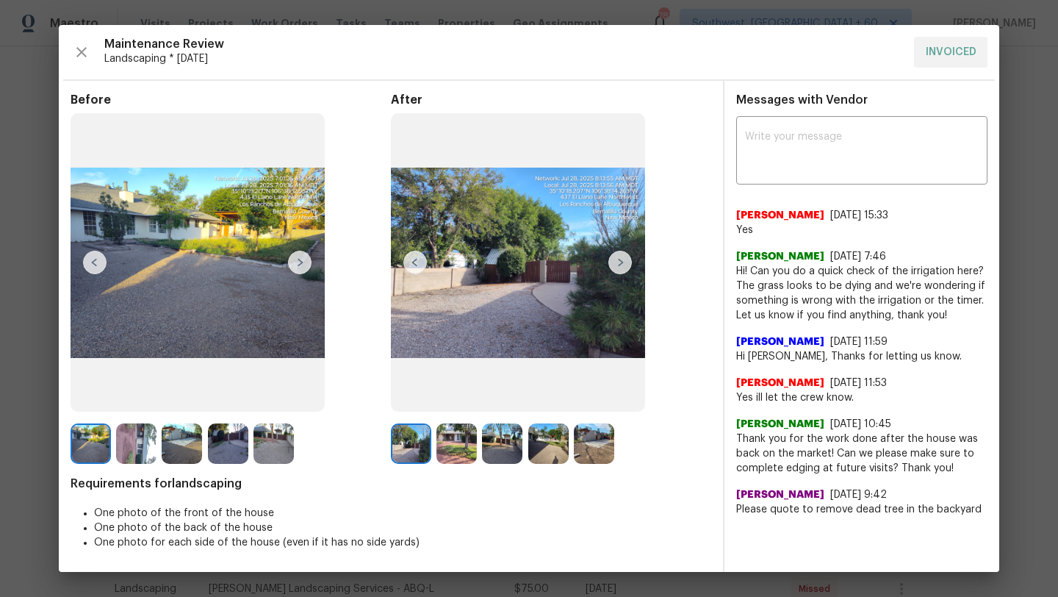
click at [298, 265] on img at bounding box center [300, 263] width 24 height 24
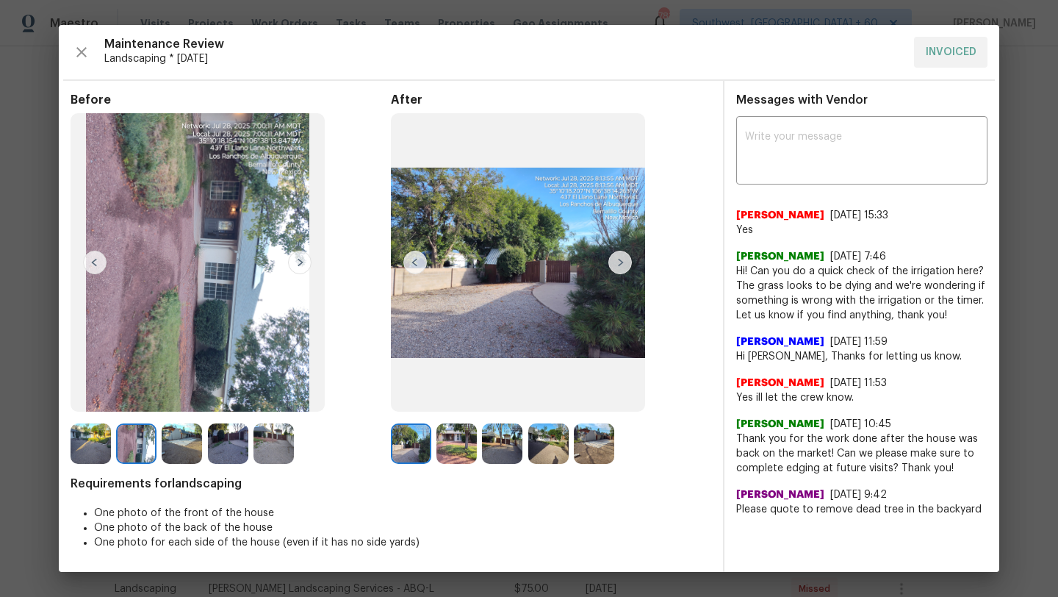
click at [296, 263] on img at bounding box center [300, 263] width 24 height 24
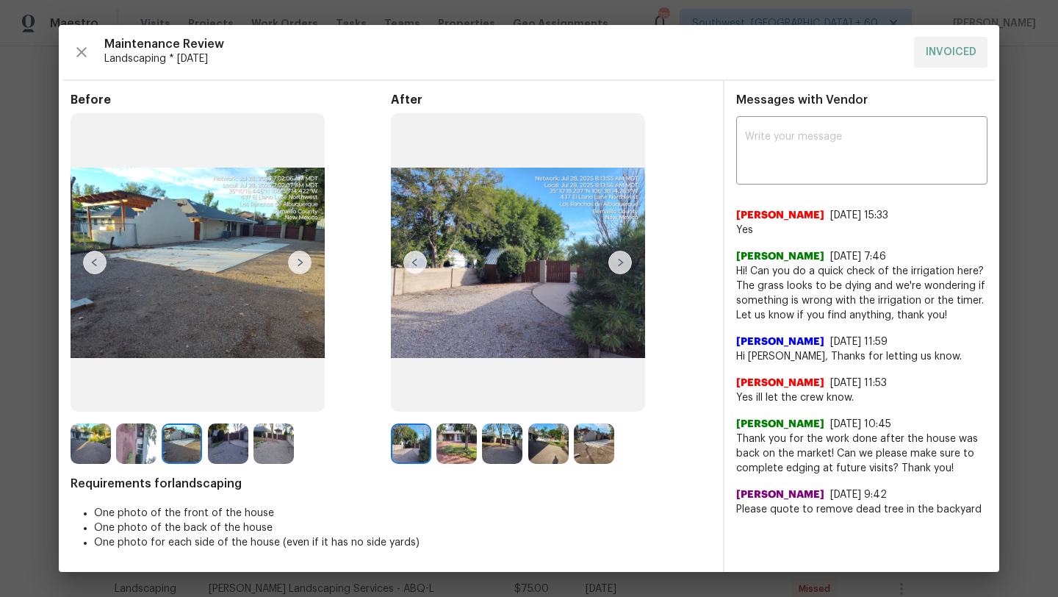
click at [297, 263] on img at bounding box center [300, 263] width 24 height 24
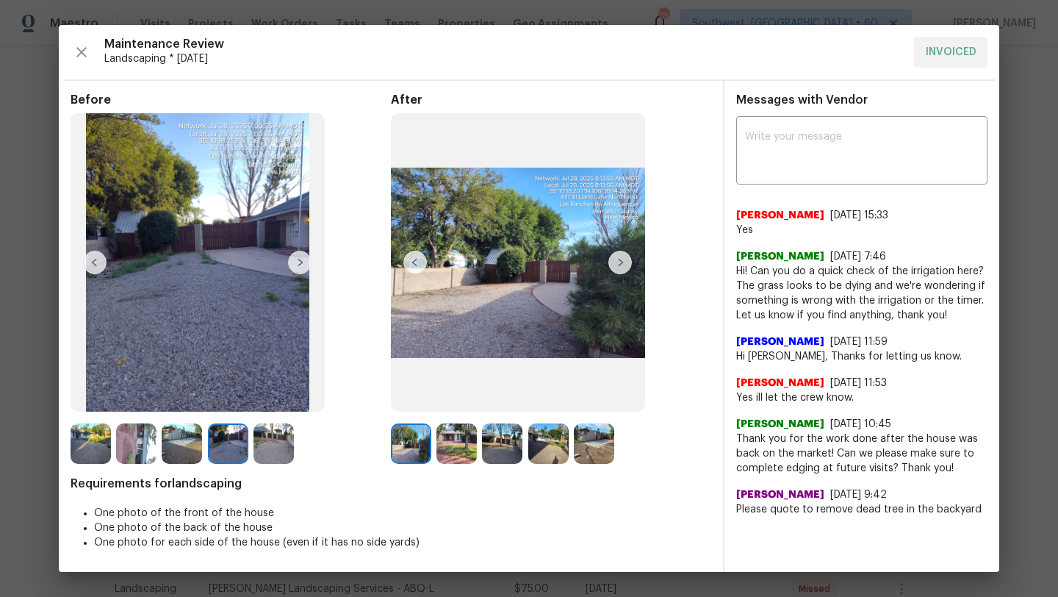
click at [298, 263] on img at bounding box center [300, 263] width 24 height 24
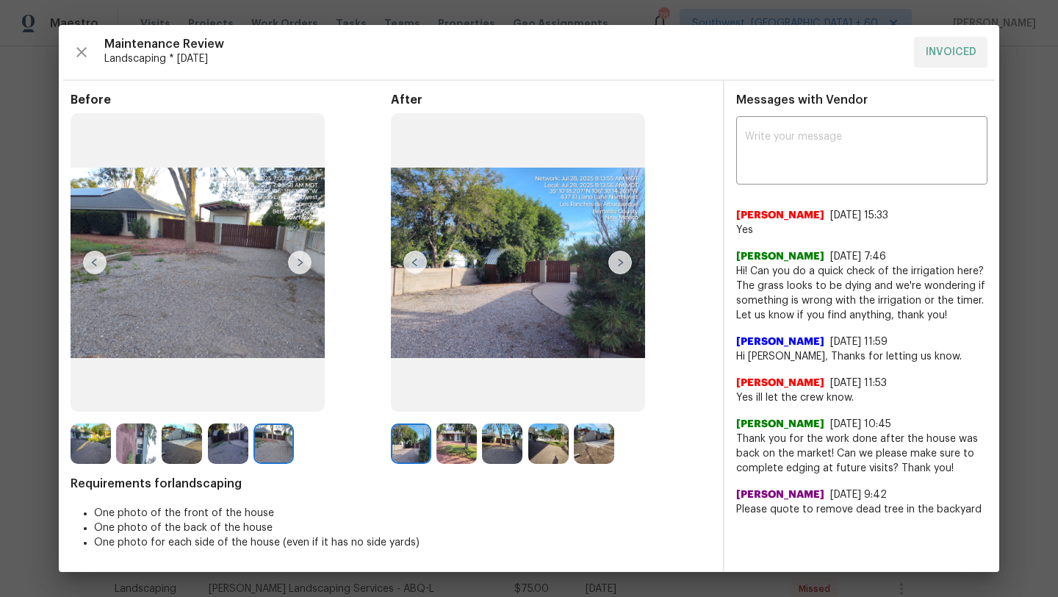
click at [298, 263] on img at bounding box center [300, 263] width 24 height 24
click at [294, 260] on img at bounding box center [300, 263] width 24 height 24
click at [622, 261] on img at bounding box center [621, 263] width 24 height 24
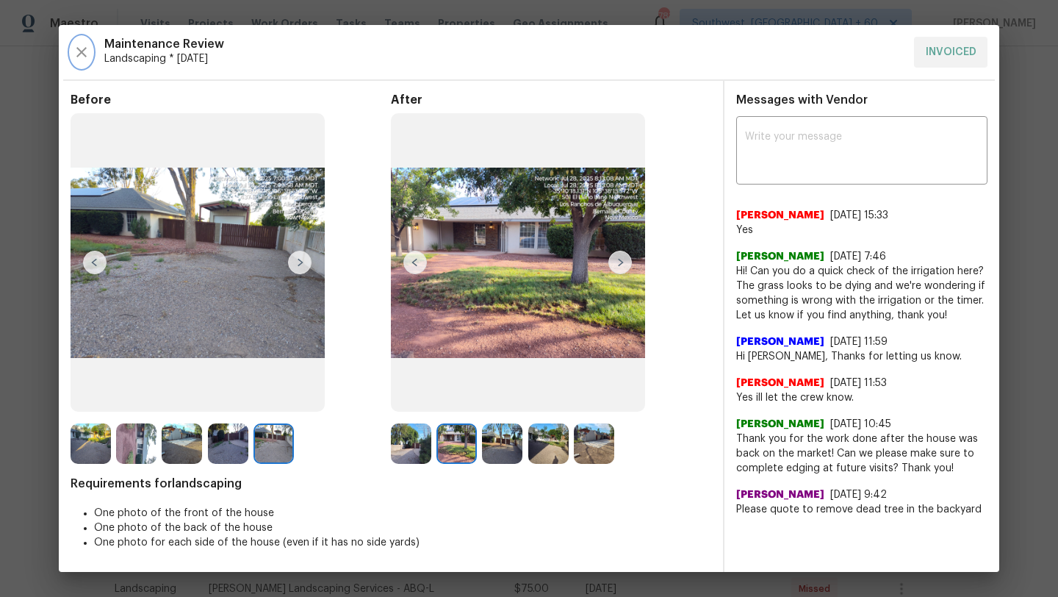
click at [82, 57] on icon "button" at bounding box center [82, 52] width 18 height 18
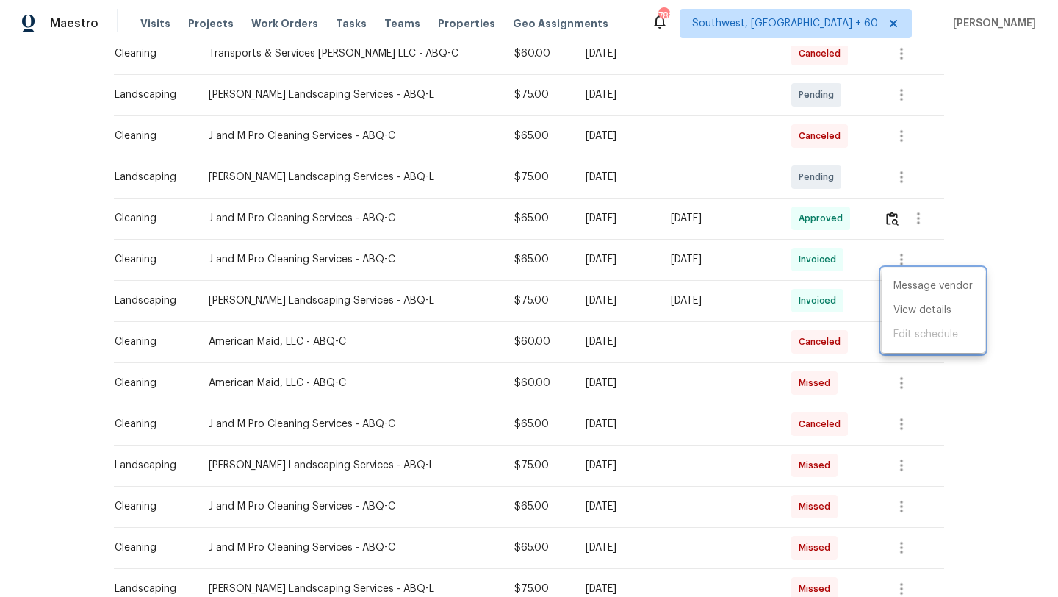
click at [262, 24] on div at bounding box center [529, 298] width 1058 height 597
